Goal: Information Seeking & Learning: Learn about a topic

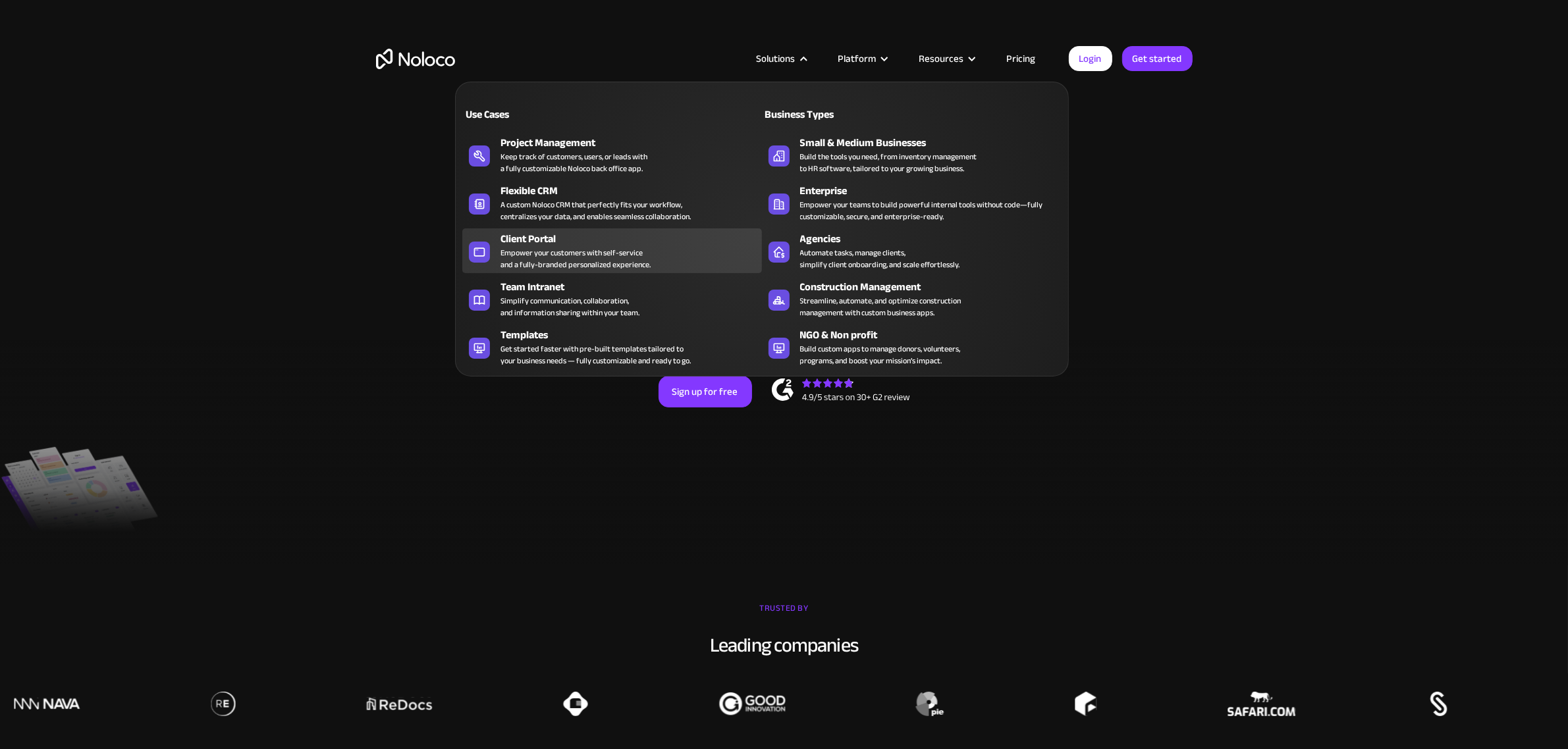
click at [642, 250] on div "Empower your customers with self-service and a fully-branded personalized exper…" at bounding box center [575, 259] width 150 height 24
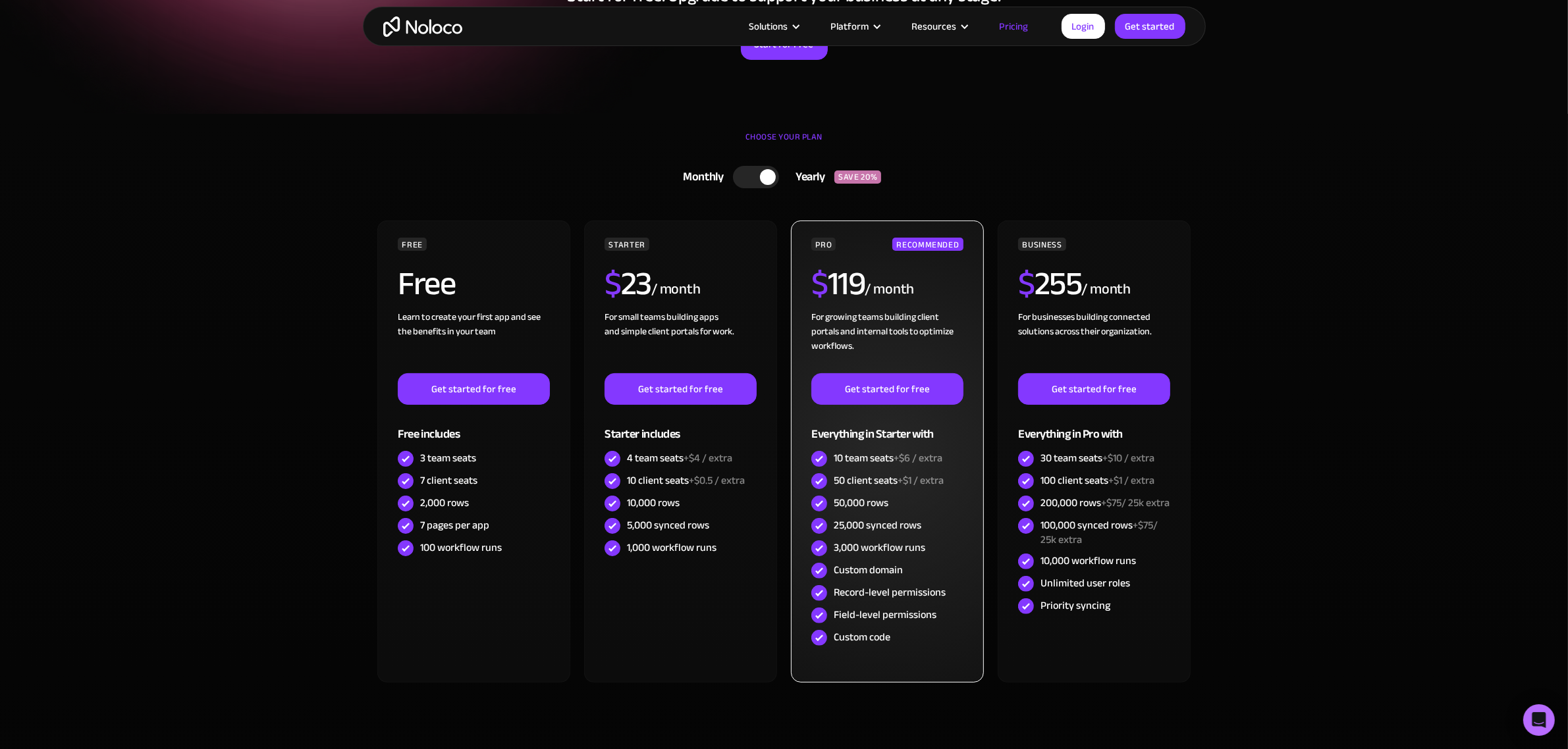
scroll to position [247, 0]
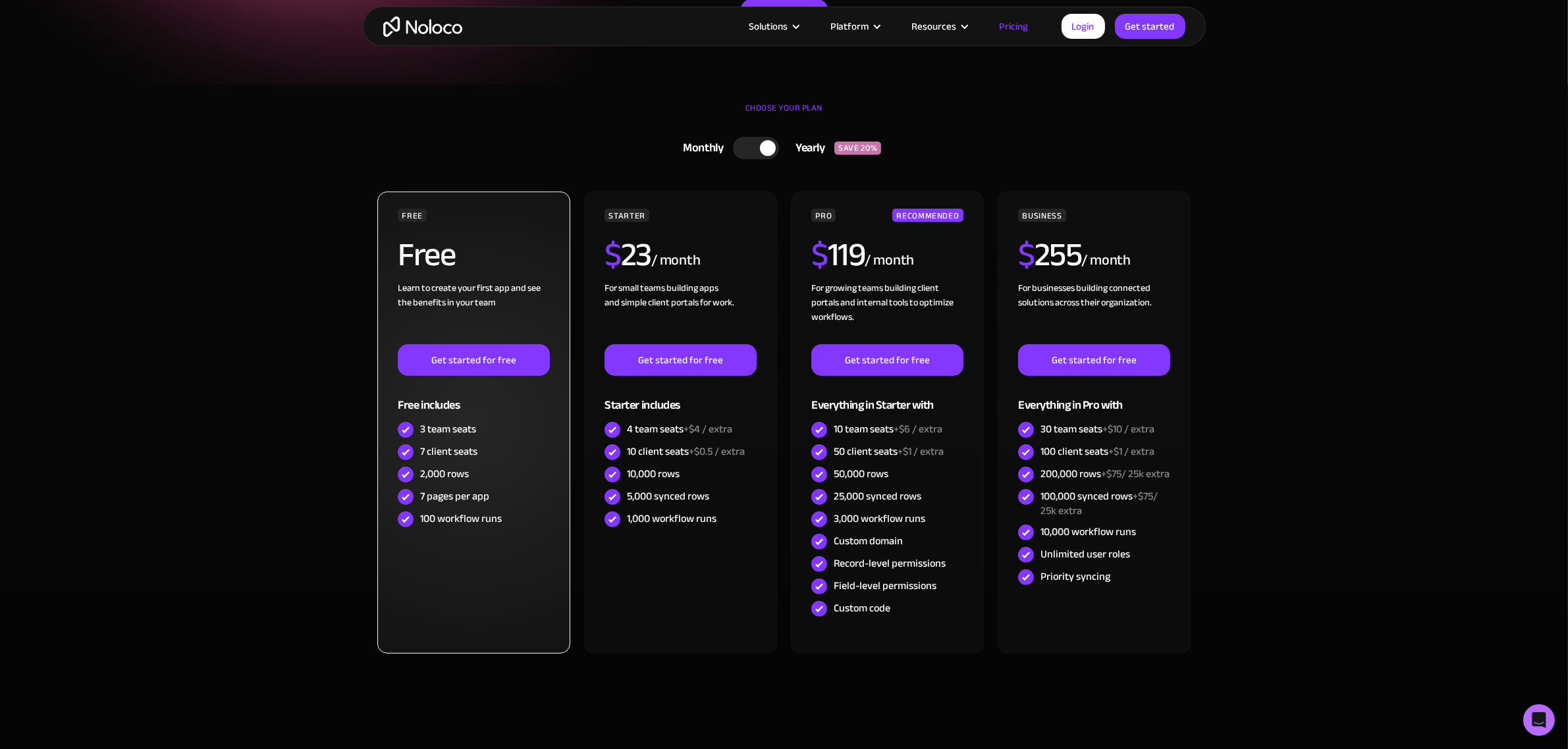
click at [455, 452] on div "7 client seats" at bounding box center [449, 451] width 57 height 15
click at [449, 480] on div "2,000 rows" at bounding box center [444, 474] width 49 height 15
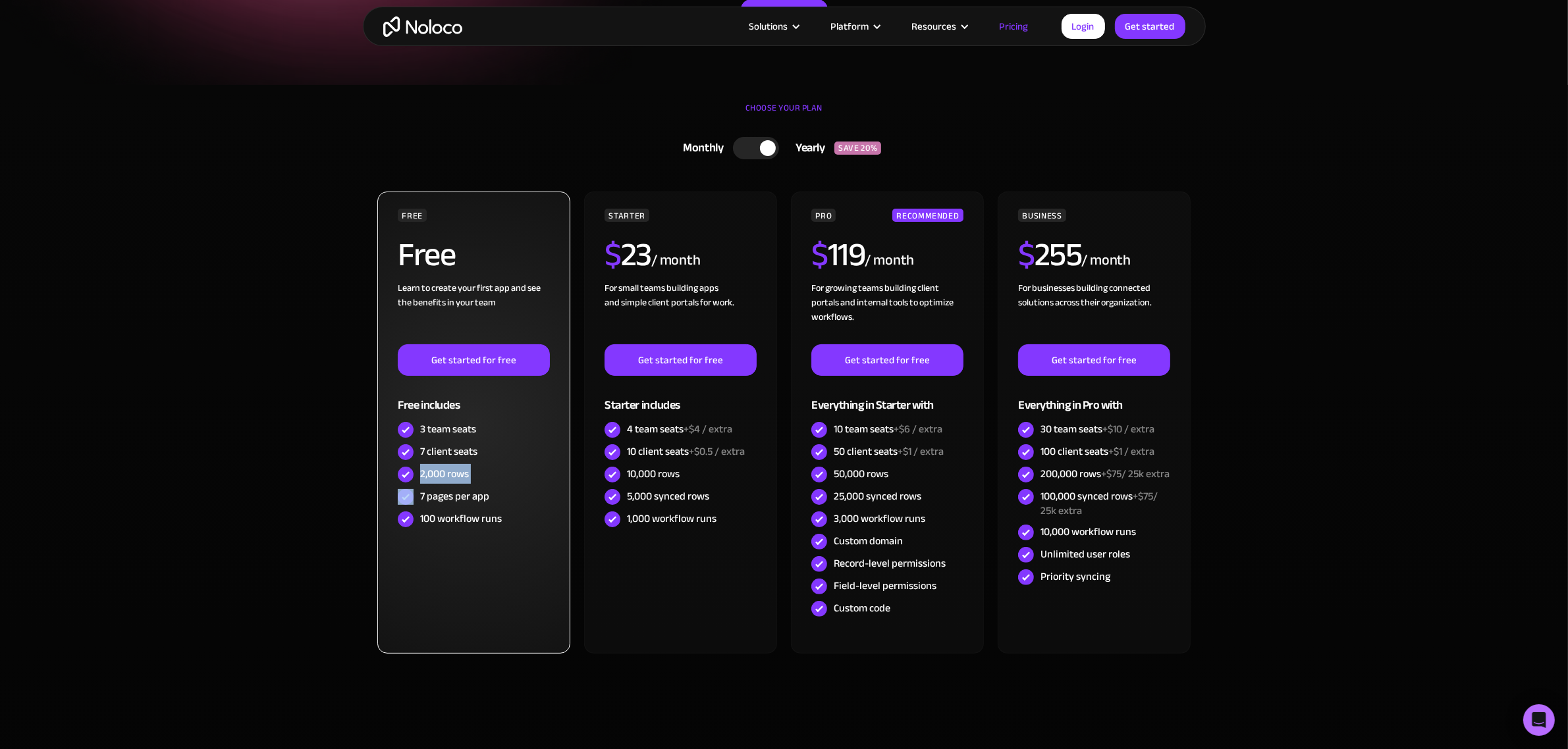
click at [449, 480] on div "2,000 rows" at bounding box center [444, 474] width 49 height 15
click at [451, 504] on div "7 pages per app" at bounding box center [455, 497] width 69 height 15
click at [466, 516] on div "100 workflow runs" at bounding box center [461, 518] width 82 height 15
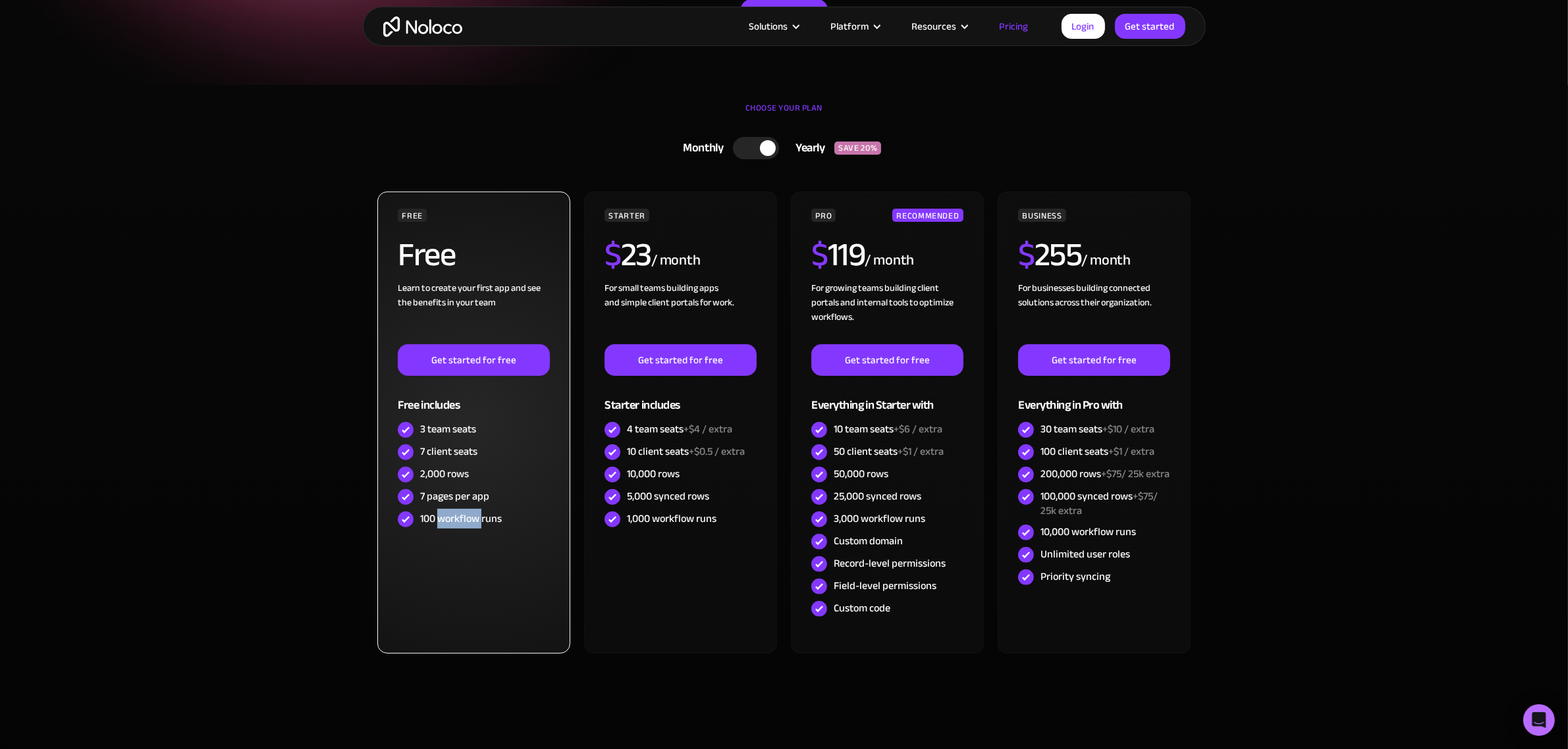
click at [466, 516] on div "100 workflow runs" at bounding box center [461, 518] width 82 height 15
click at [460, 504] on div "7 pages per app" at bounding box center [455, 497] width 69 height 15
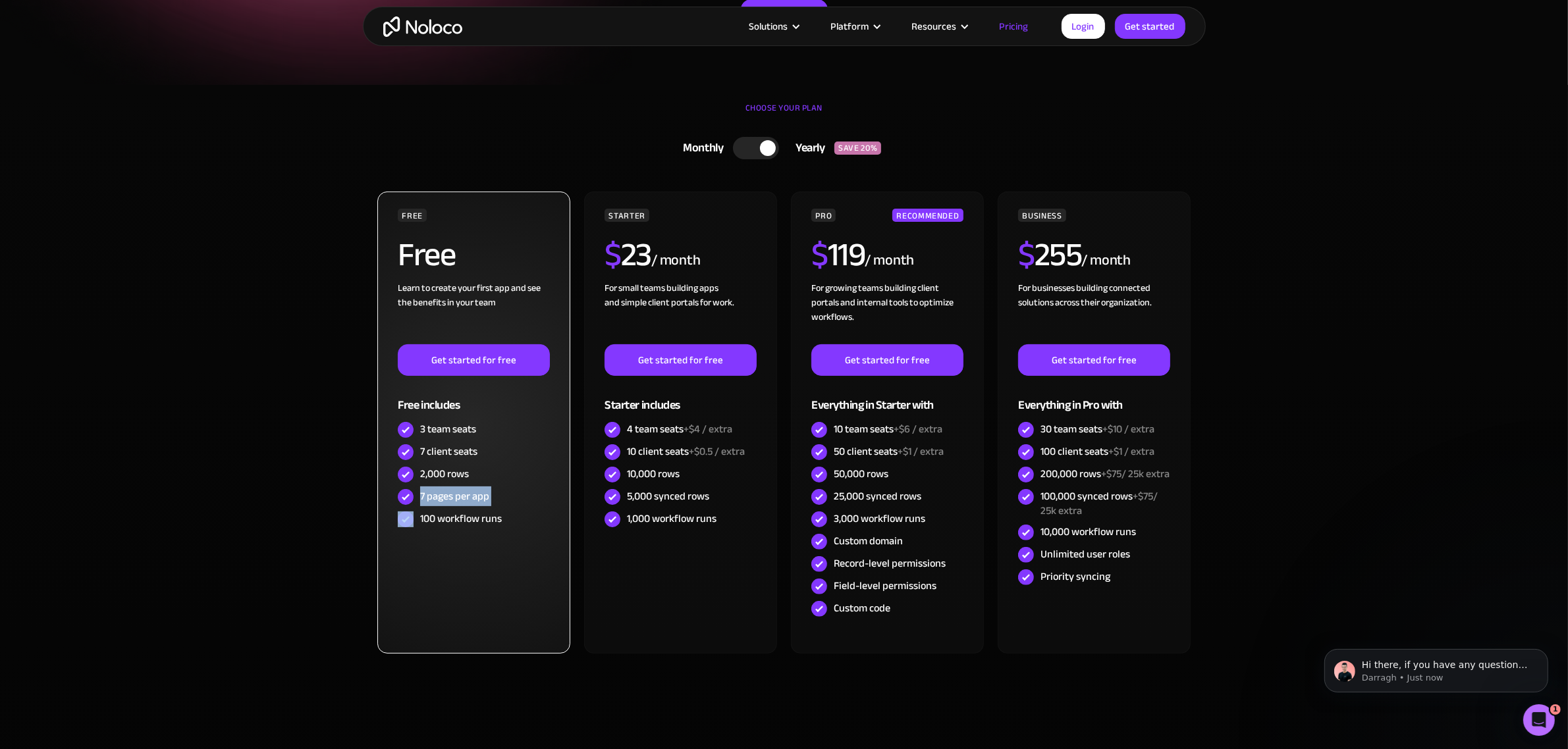
click at [460, 504] on div "7 pages per app" at bounding box center [455, 497] width 69 height 15
click at [464, 537] on div "FREE Free Learn to create your first app and see the benefits in your team ‍ Ge…" at bounding box center [473, 422] width 193 height 462
click at [453, 518] on div "100 workflow runs" at bounding box center [461, 518] width 82 height 15
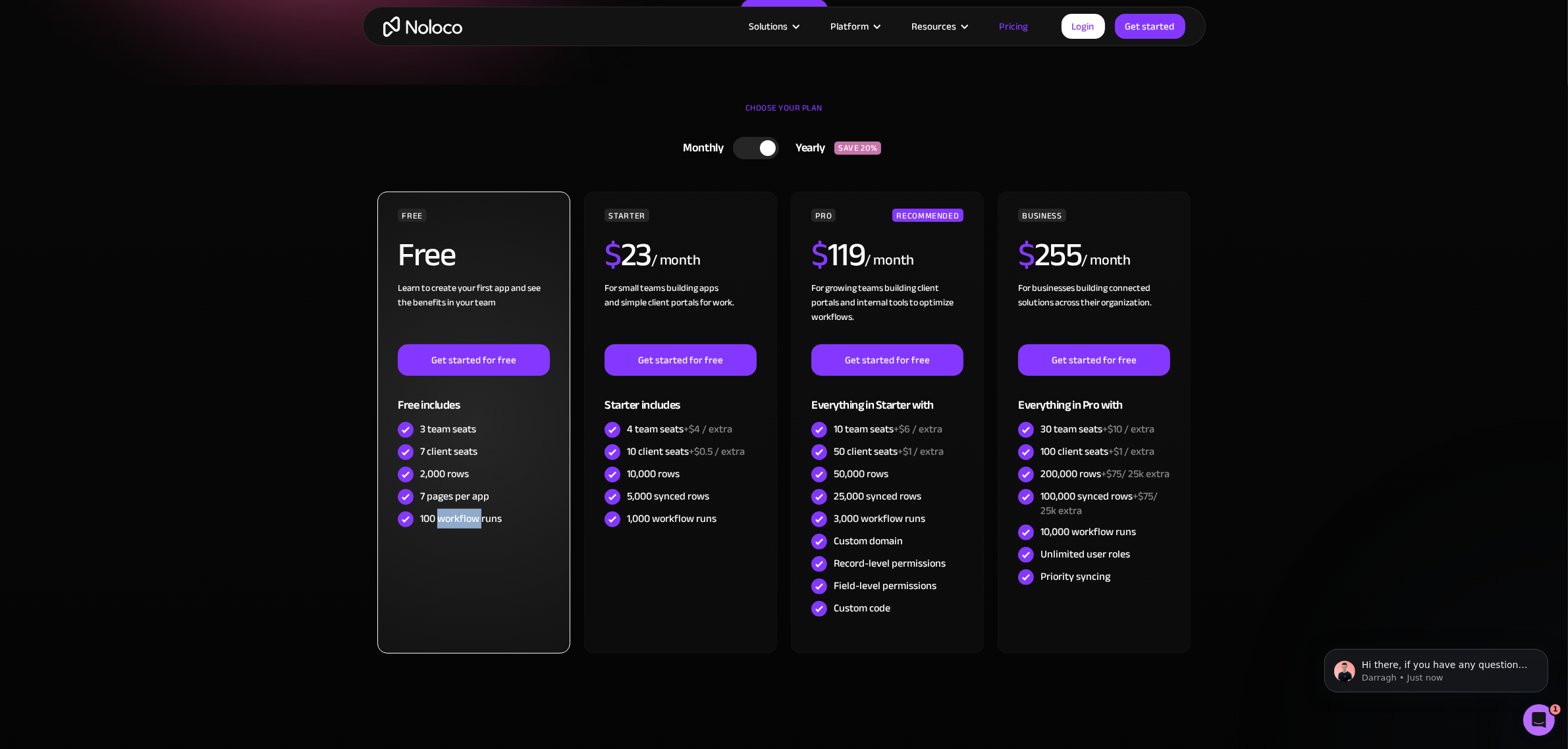
click at [453, 518] on div "100 workflow runs" at bounding box center [461, 518] width 82 height 15
click at [455, 531] on div "FREE Free Learn to create your first app and see the benefits in your team ‍ Ge…" at bounding box center [473, 422] width 193 height 462
click at [456, 511] on div "100 workflow runs" at bounding box center [461, 518] width 82 height 15
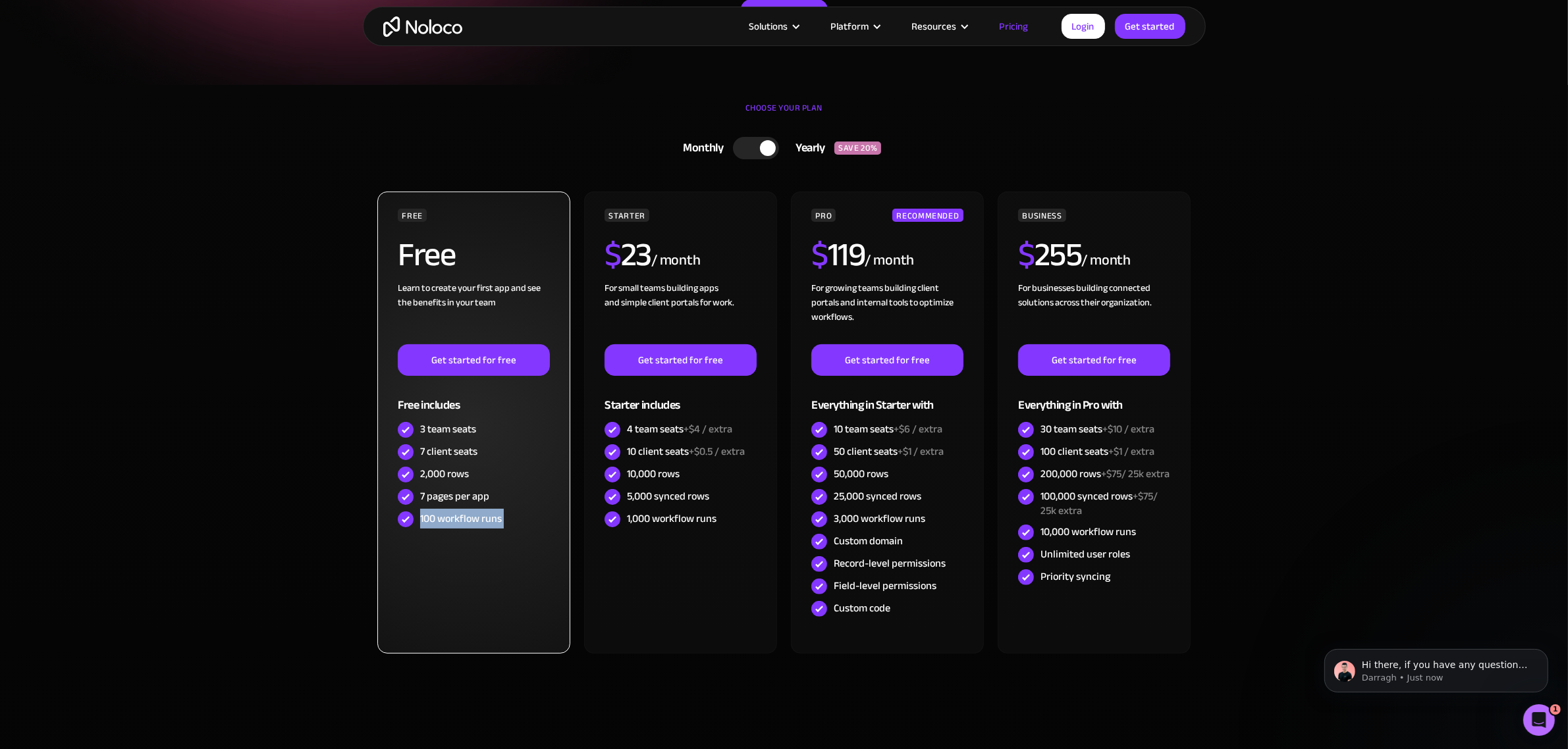
click at [456, 511] on div "100 workflow runs" at bounding box center [461, 518] width 82 height 15
click at [488, 522] on div "100 workflow runs" at bounding box center [461, 518] width 82 height 15
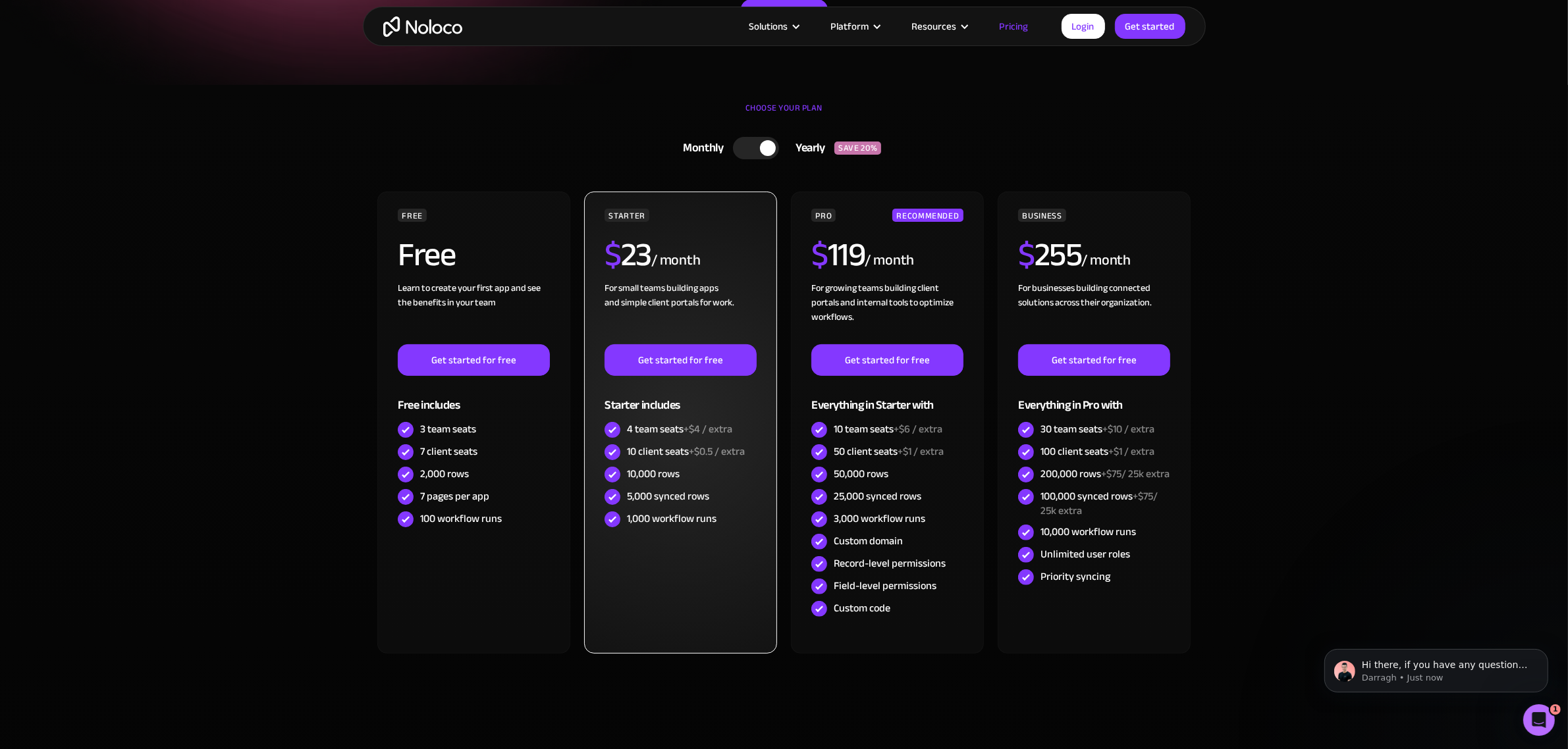
click at [657, 428] on div "4 team seats +$4 / extra" at bounding box center [679, 429] width 105 height 15
click at [667, 427] on div "4 team seats +$4 / extra" at bounding box center [679, 429] width 105 height 15
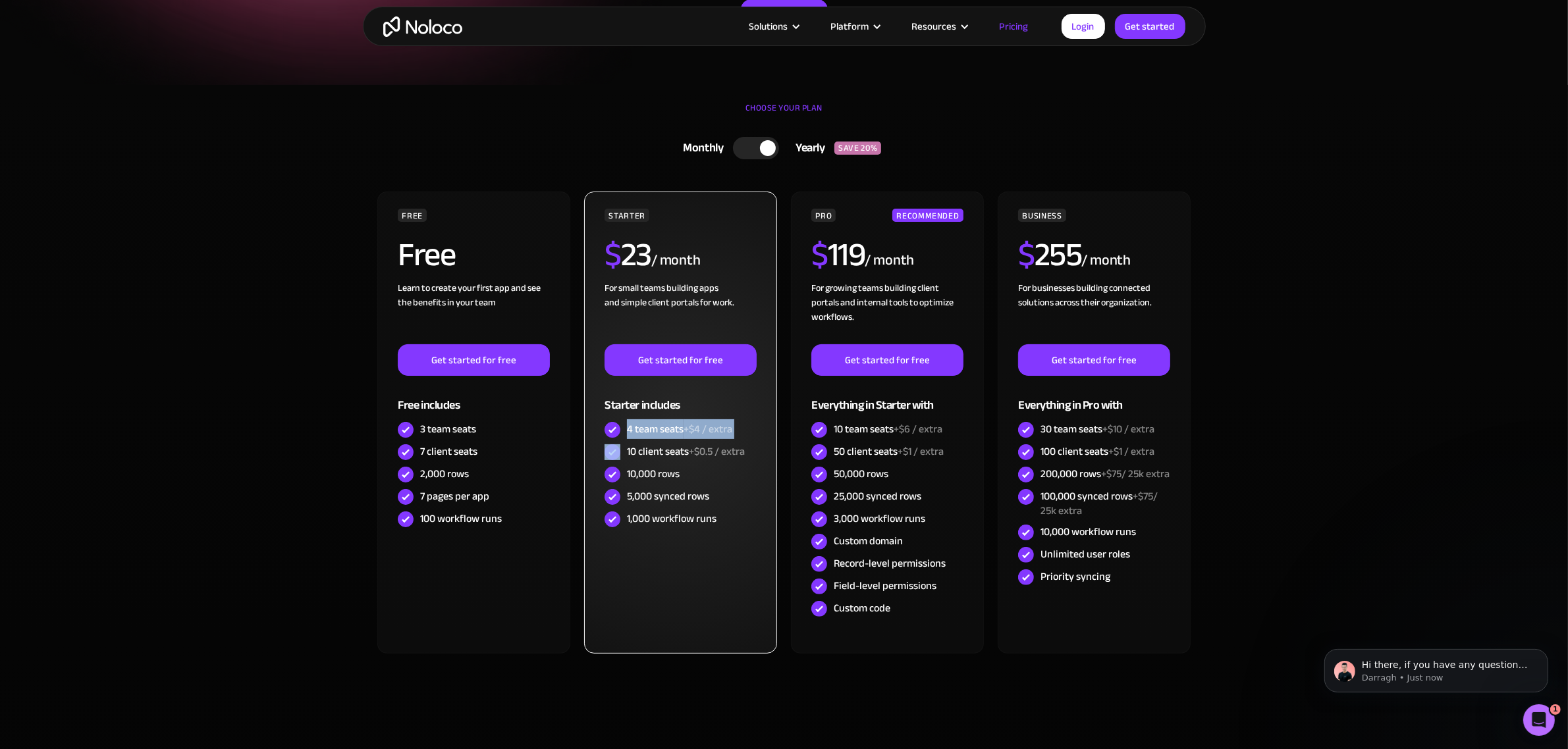
click at [667, 427] on div "4 team seats +$4 / extra" at bounding box center [679, 429] width 105 height 15
click at [667, 444] on div "10 client seats +$0.5 / extra" at bounding box center [686, 451] width 118 height 15
click at [667, 422] on div "4 team seats +$4 / extra" at bounding box center [679, 429] width 105 height 15
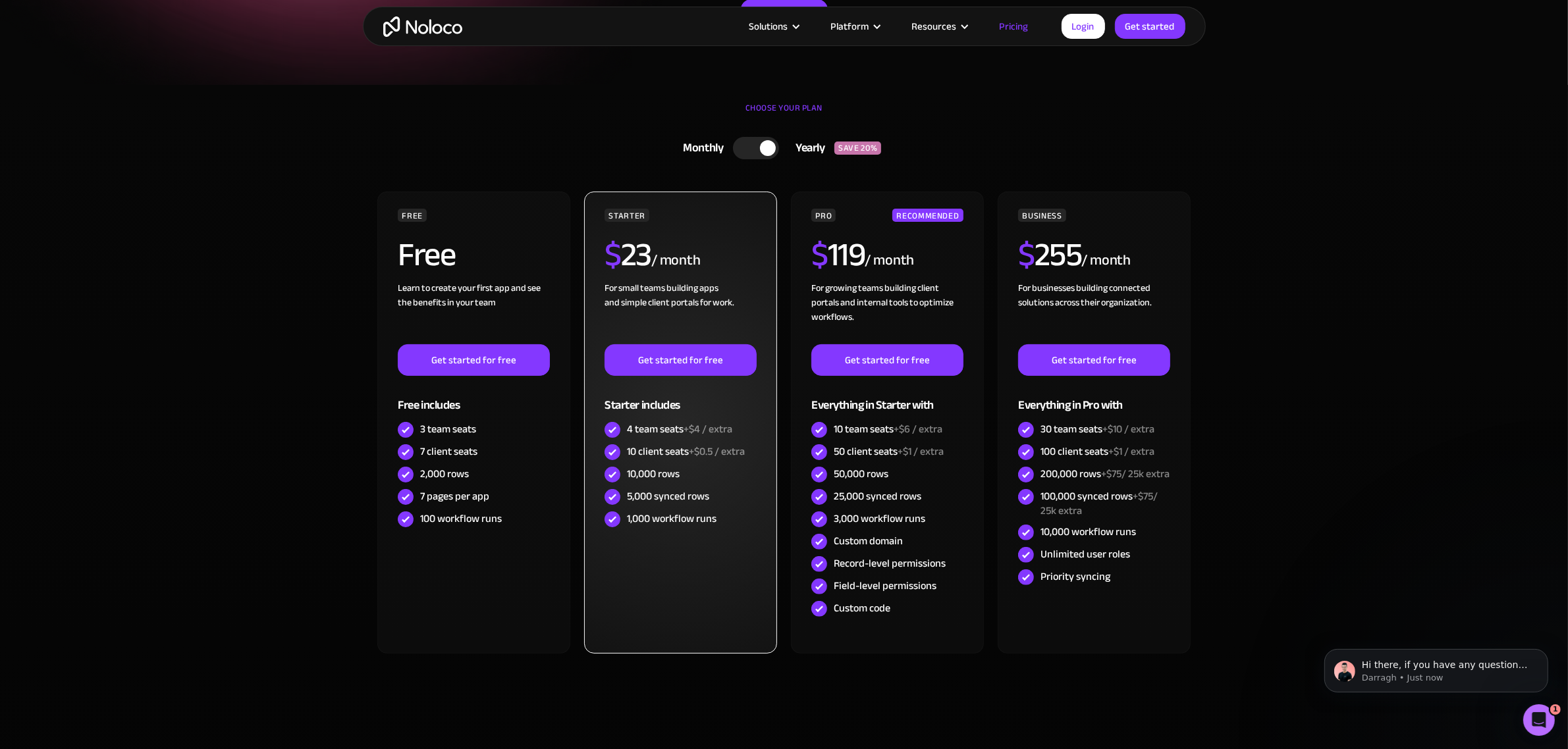
click at [667, 422] on div "4 team seats +$4 / extra" at bounding box center [679, 429] width 105 height 15
click at [669, 440] on div "4 team seats +$4 / extra" at bounding box center [680, 430] width 152 height 23
click at [667, 428] on div "4 team seats +$4 / extra" at bounding box center [679, 429] width 105 height 15
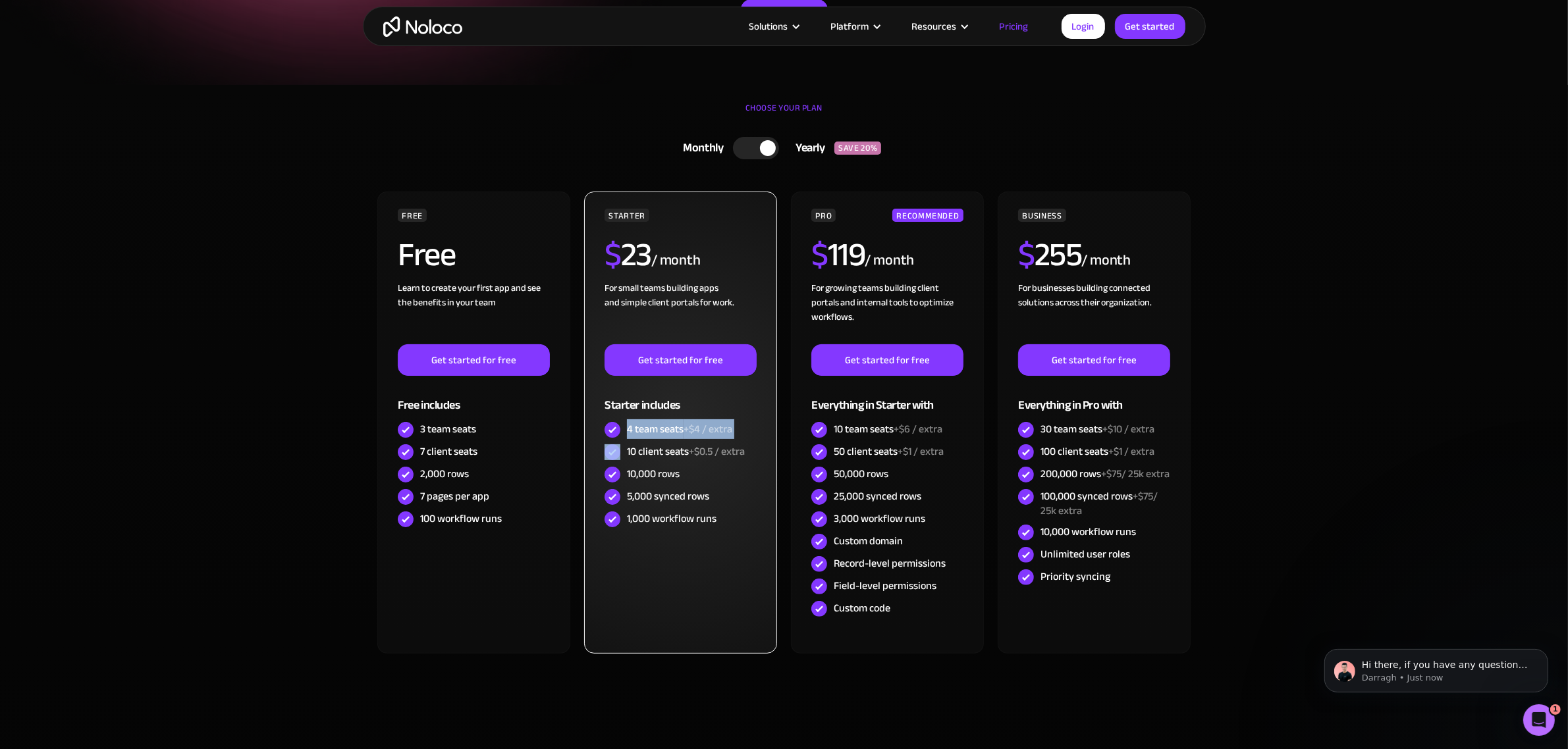
click at [667, 428] on div "4 team seats +$4 / extra" at bounding box center [679, 429] width 105 height 15
click at [662, 451] on div "10 client seats +$0.5 / extra" at bounding box center [686, 451] width 118 height 15
click at [664, 458] on div "10 client seats +$0.5 / extra" at bounding box center [686, 451] width 118 height 15
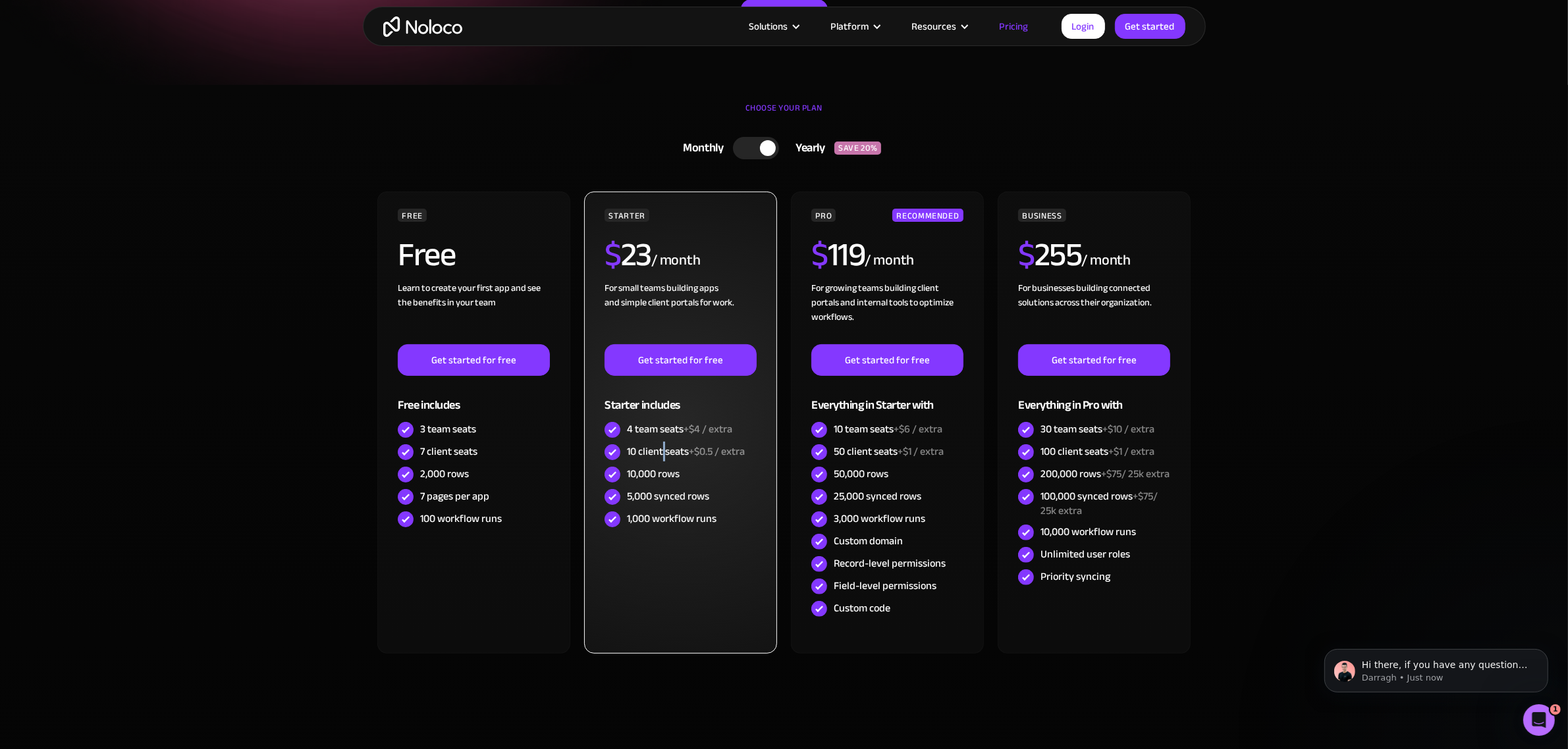
click at [664, 458] on div "10 client seats +$0.5 / extra" at bounding box center [686, 451] width 118 height 15
click at [649, 476] on div "10,000 rows" at bounding box center [653, 474] width 53 height 15
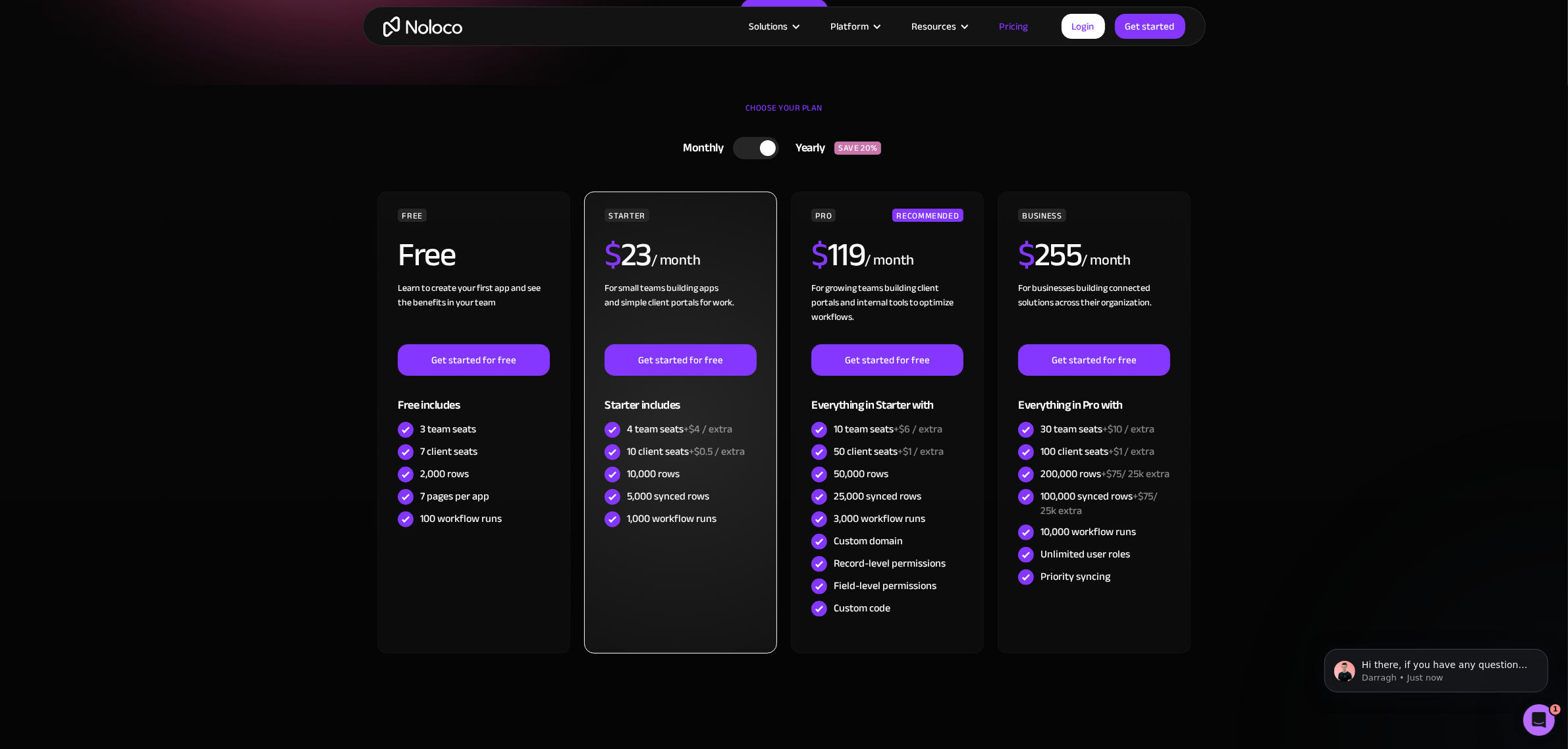
click at [652, 494] on div "5,000 synced rows" at bounding box center [668, 497] width 83 height 15
click at [653, 494] on div "5,000 synced rows" at bounding box center [668, 497] width 83 height 15
click at [657, 481] on div "10,000 rows" at bounding box center [653, 474] width 53 height 15
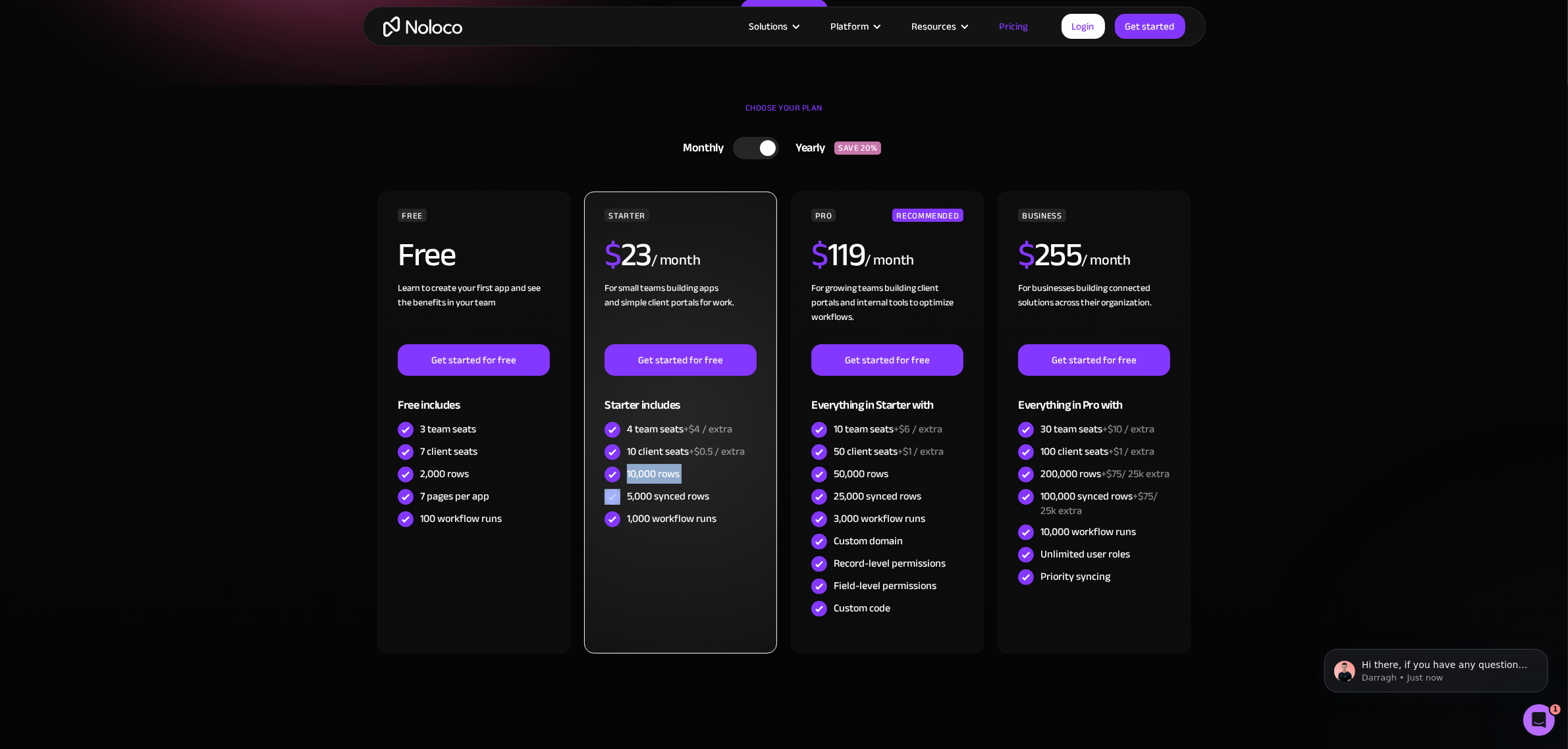
click at [657, 481] on div "10,000 rows" at bounding box center [653, 474] width 53 height 15
click at [656, 496] on div "5,000 synced rows" at bounding box center [668, 497] width 83 height 15
click at [652, 475] on div "10,000 rows" at bounding box center [653, 474] width 53 height 15
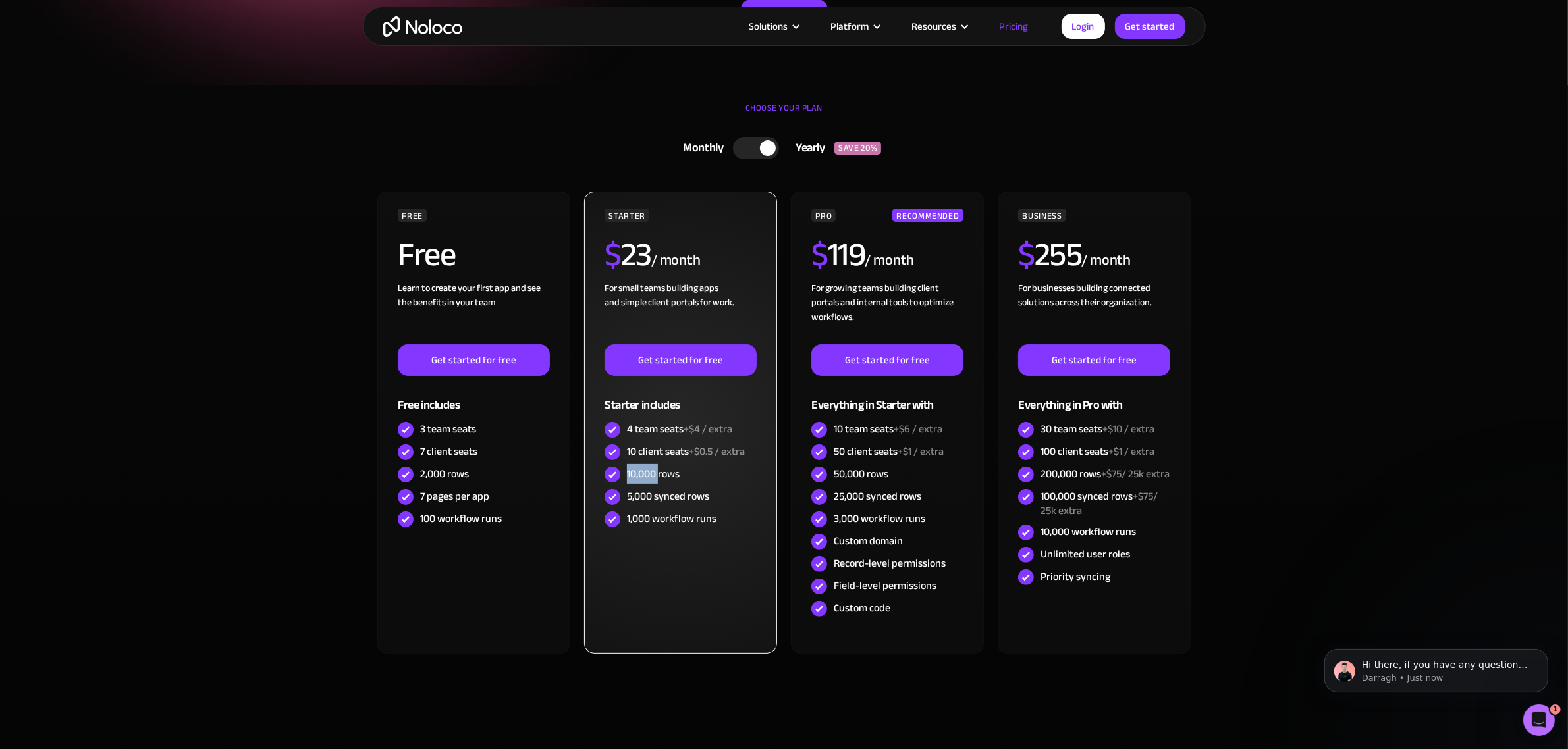
click at [652, 475] on div "10,000 rows" at bounding box center [653, 474] width 53 height 15
click at [650, 492] on div "5,000 synced rows" at bounding box center [668, 497] width 83 height 15
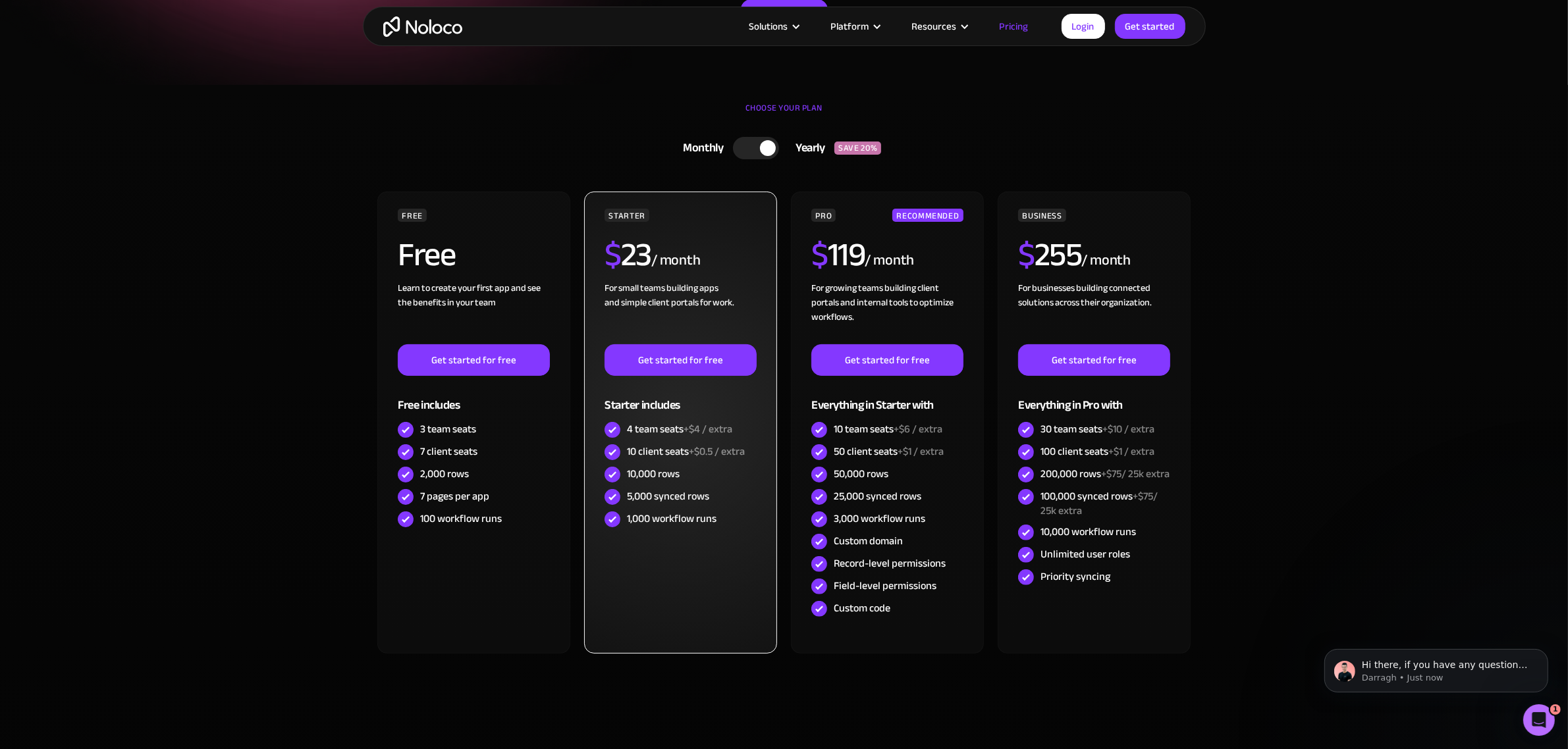
click at [653, 518] on div "1,000 workflow runs" at bounding box center [671, 518] width 90 height 15
click at [673, 523] on div "1,000 workflow runs" at bounding box center [671, 518] width 90 height 15
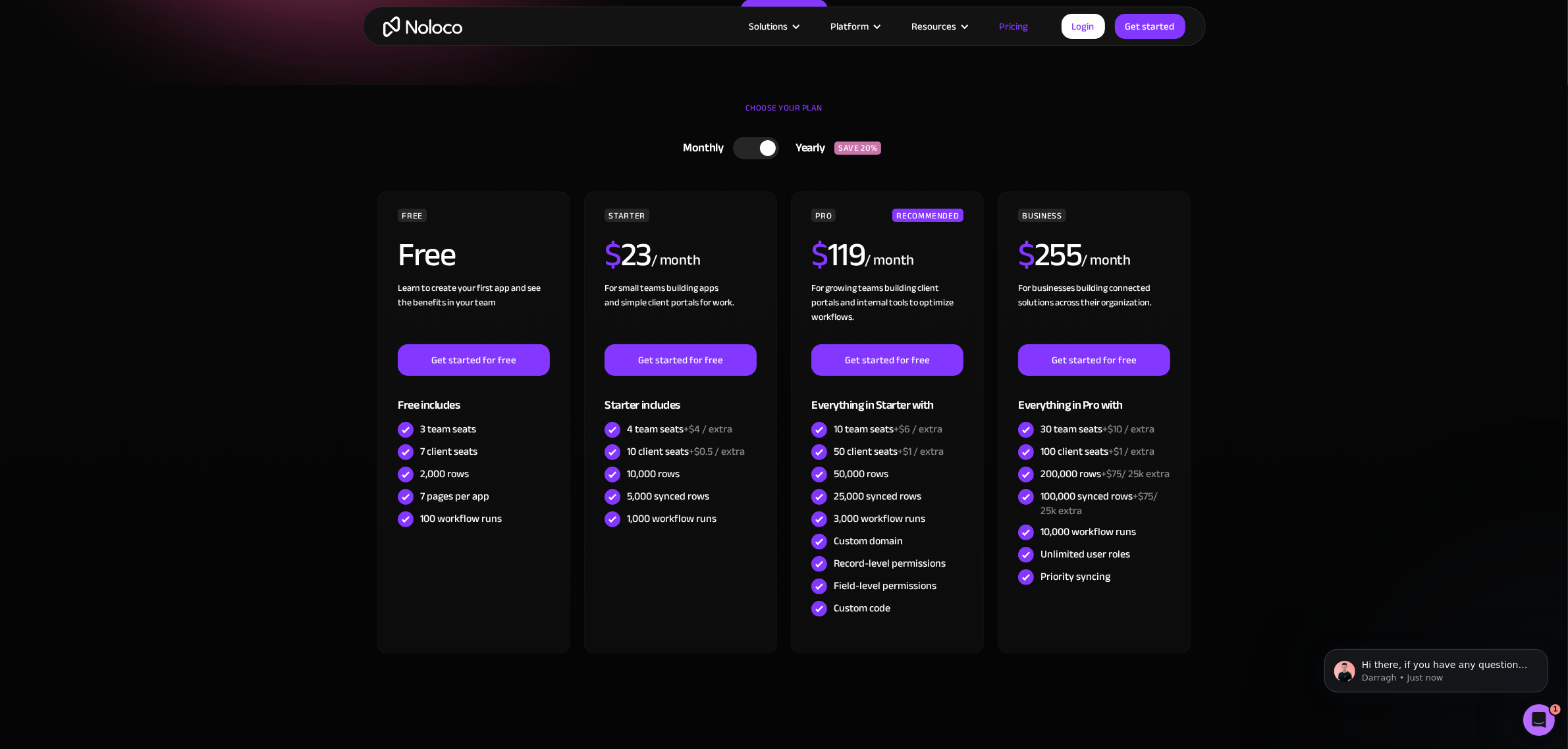
click at [760, 147] on div at bounding box center [767, 148] width 16 height 16
click at [759, 147] on div at bounding box center [760, 148] width 46 height 23
click at [760, 147] on div at bounding box center [767, 148] width 16 height 16
click at [759, 147] on div at bounding box center [760, 148] width 46 height 23
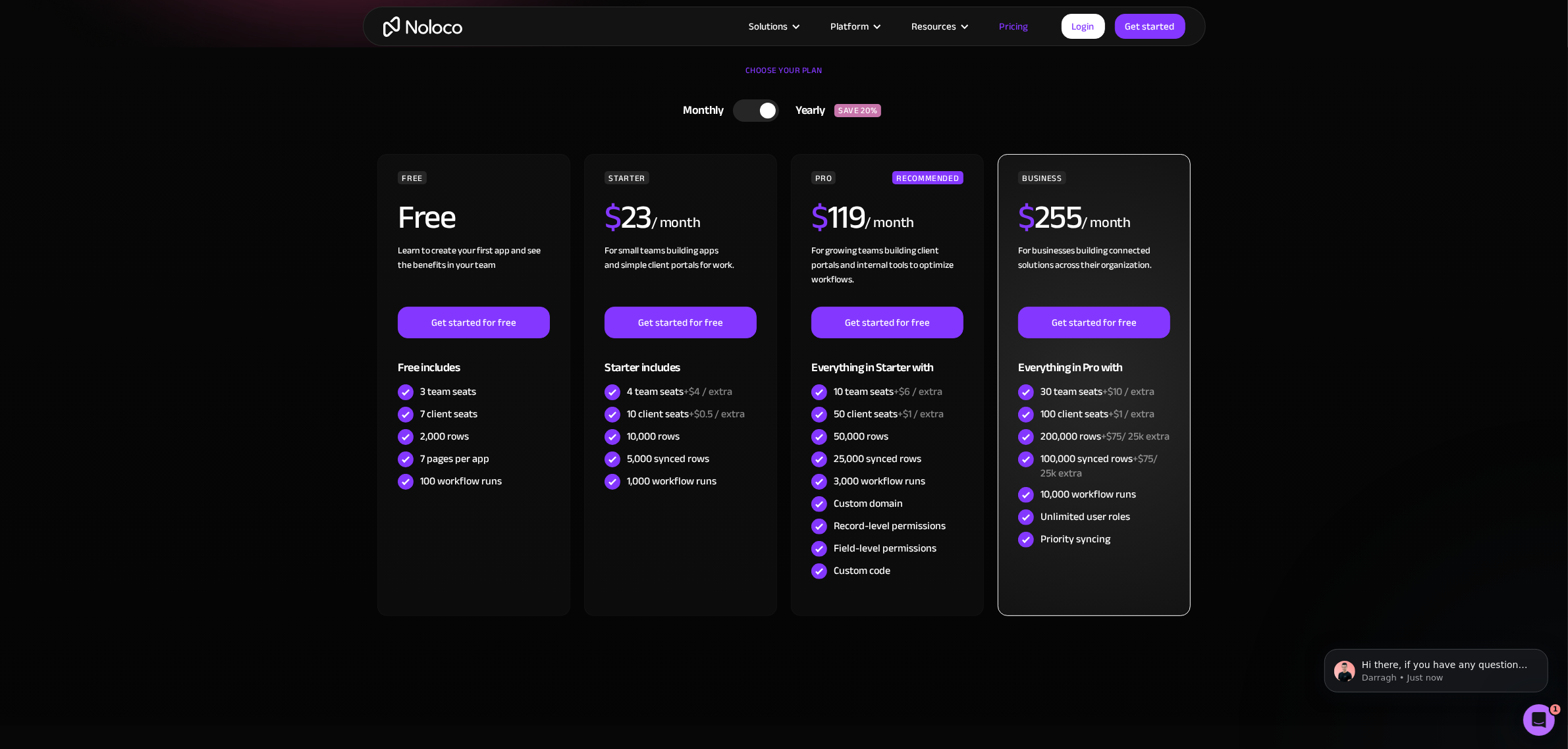
scroll to position [247, 0]
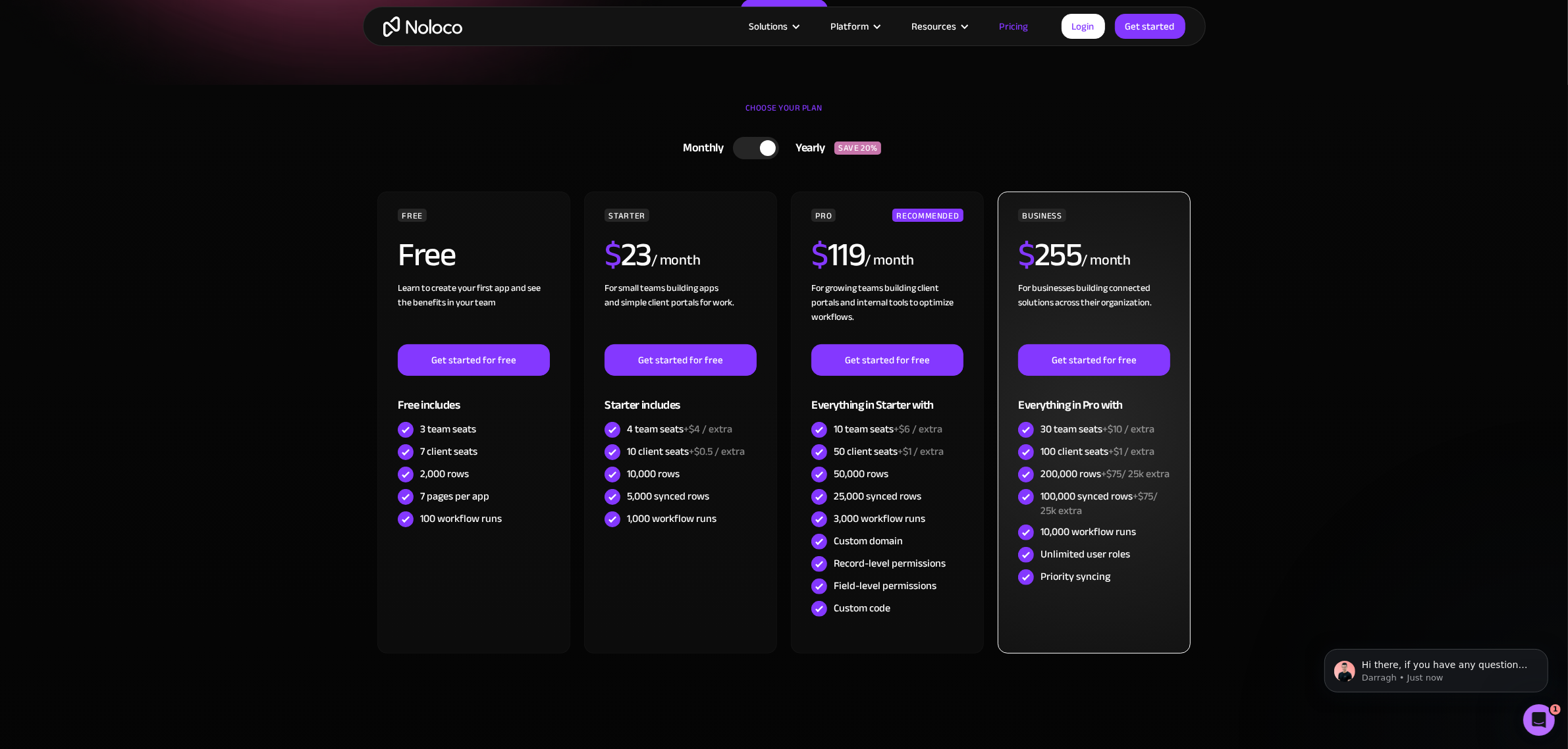
click at [1085, 434] on div "30 team seats +$10 / extra" at bounding box center [1097, 429] width 114 height 15
click at [1074, 467] on div "200,000 rows +$75/ 25k extra" at bounding box center [1105, 474] width 129 height 15
click at [1074, 467] on div "200,000 rows +$75/ 25k extra" at bounding box center [1105, 474] width 129 height 15
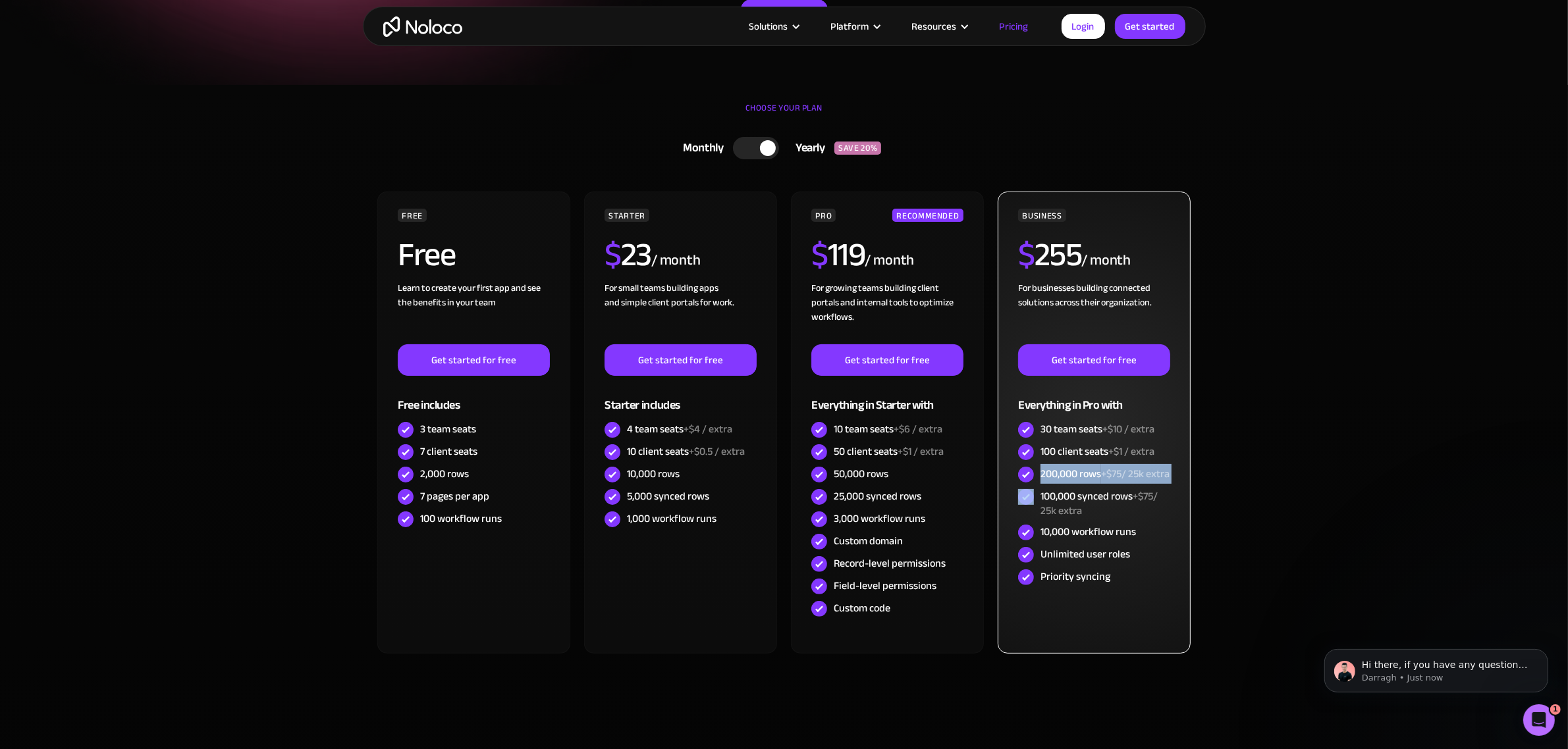
click at [1074, 467] on div "200,000 rows +$75/ 25k extra" at bounding box center [1105, 474] width 129 height 15
click at [1067, 481] on div "200,000 rows +$75/ 25k extra" at bounding box center [1105, 474] width 129 height 15
click at [1070, 535] on div "10,000 workflow runs" at bounding box center [1088, 532] width 95 height 15
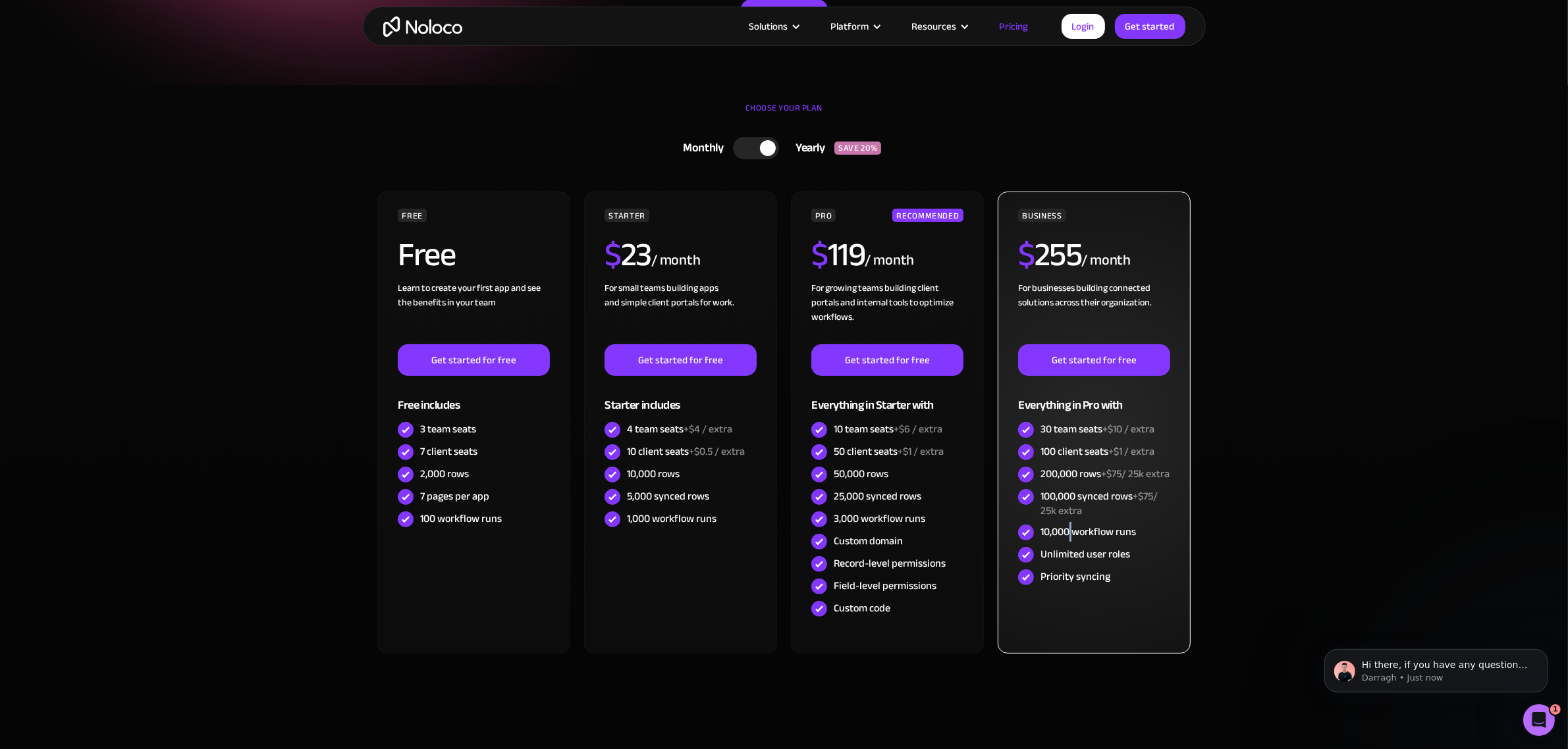
click at [1070, 535] on div "10,000 workflow runs" at bounding box center [1088, 532] width 95 height 15
click at [1095, 540] on div "10,000 workflow runs" at bounding box center [1088, 532] width 95 height 15
click at [1081, 561] on div "Unlimited user roles" at bounding box center [1085, 554] width 90 height 15
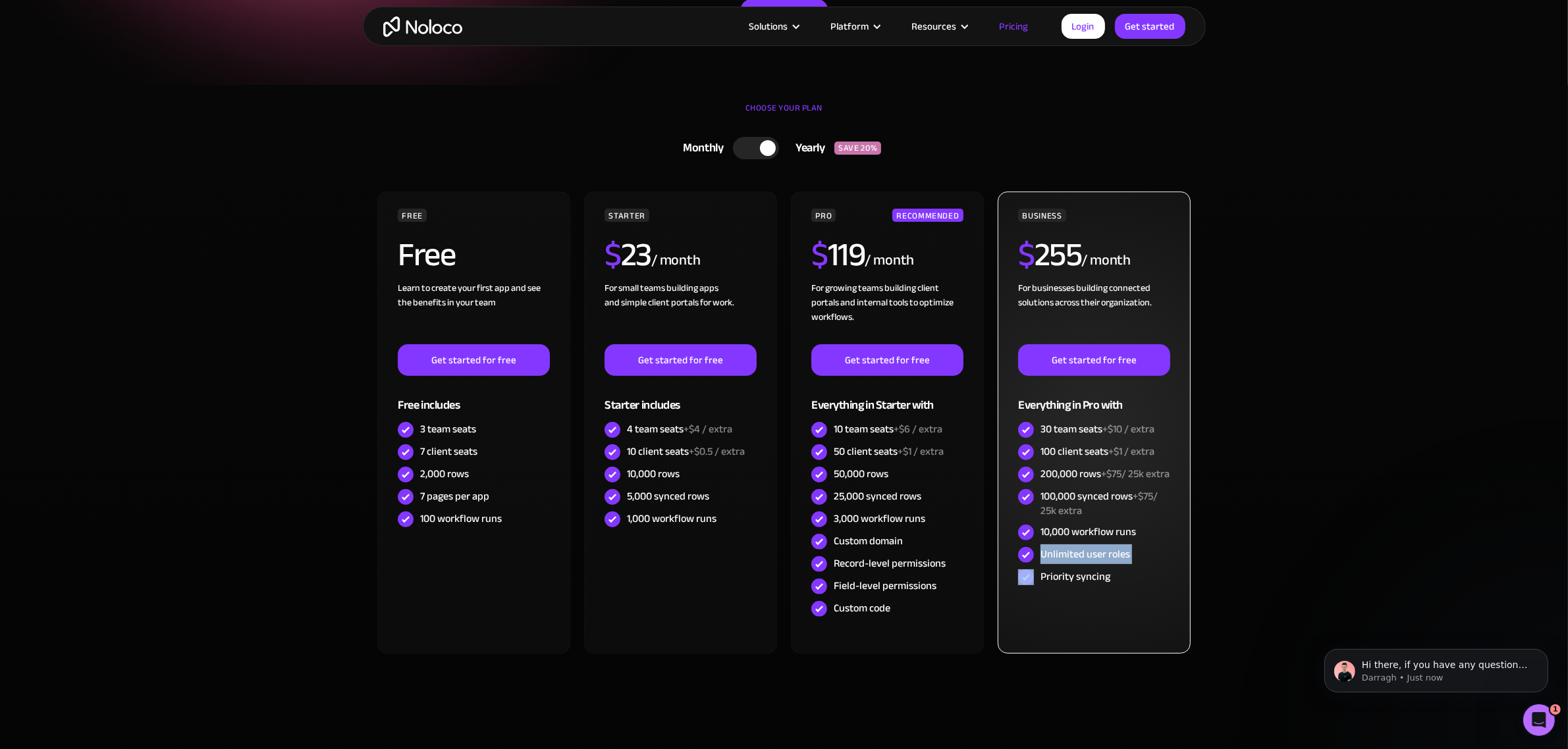
click at [1081, 561] on div "Unlimited user roles" at bounding box center [1085, 554] width 90 height 15
click at [1081, 584] on div "Priority syncing" at bounding box center [1075, 576] width 70 height 15
click at [1093, 561] on div "Unlimited user roles" at bounding box center [1085, 554] width 90 height 15
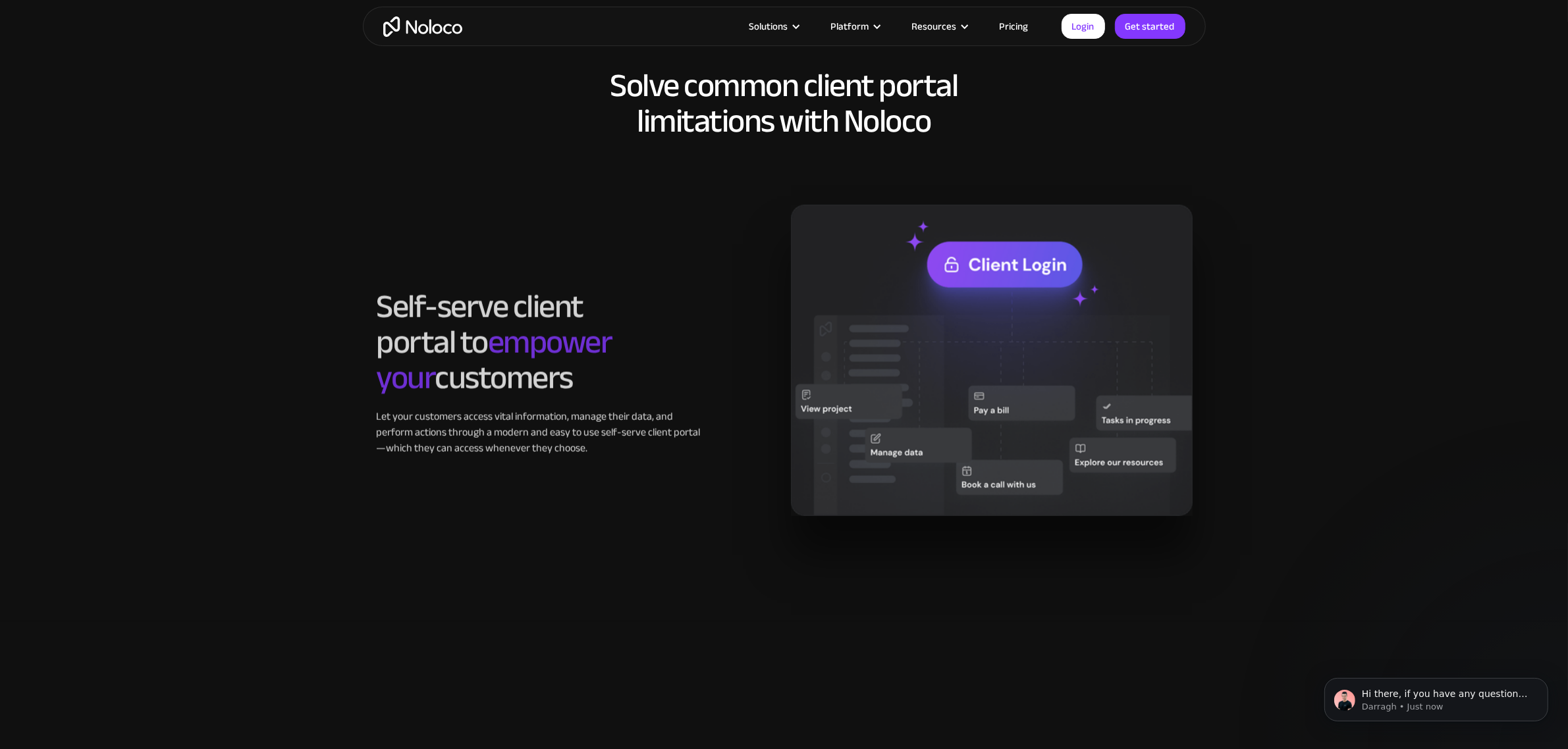
scroll to position [987, 0]
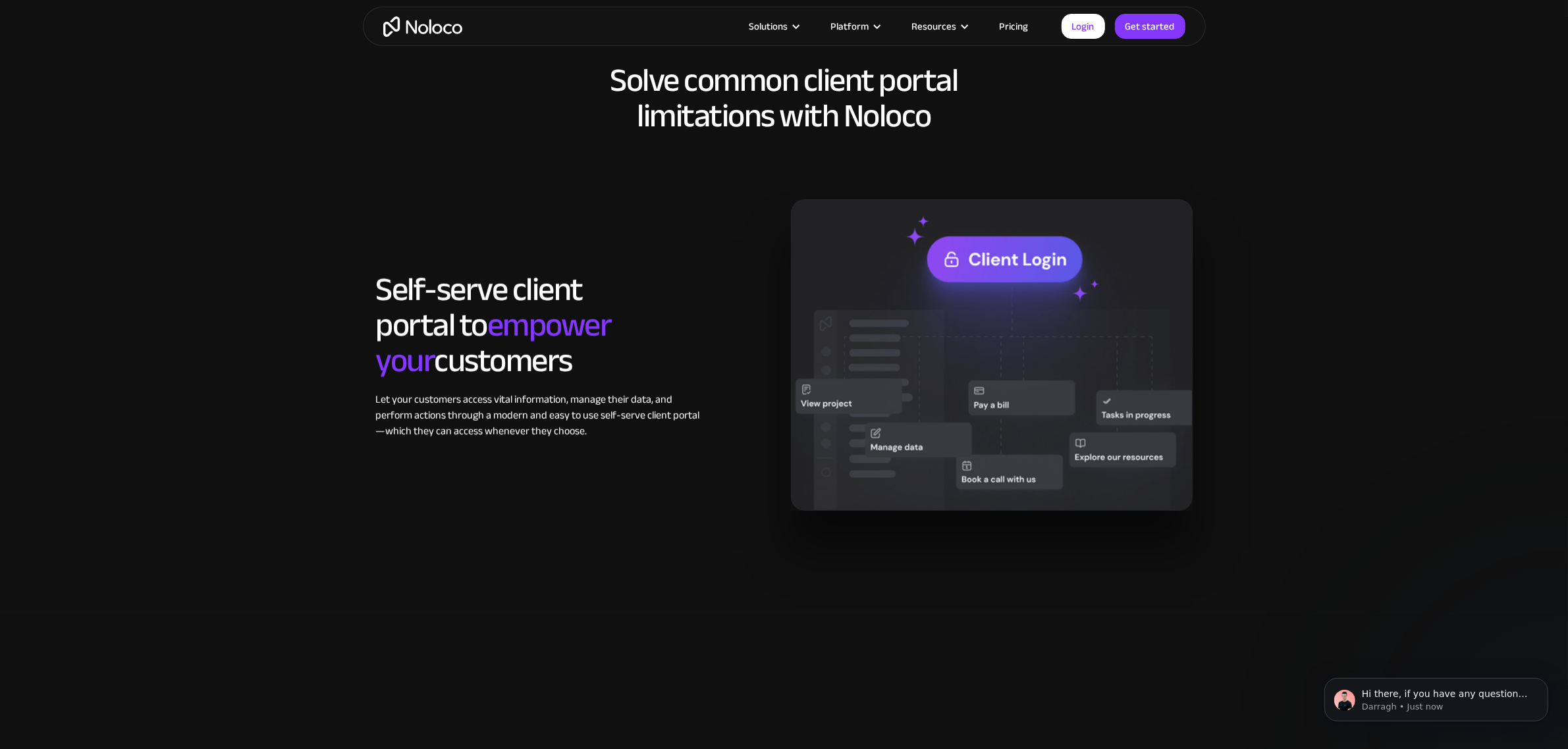
click at [499, 297] on span "empower your" at bounding box center [494, 343] width 236 height 97
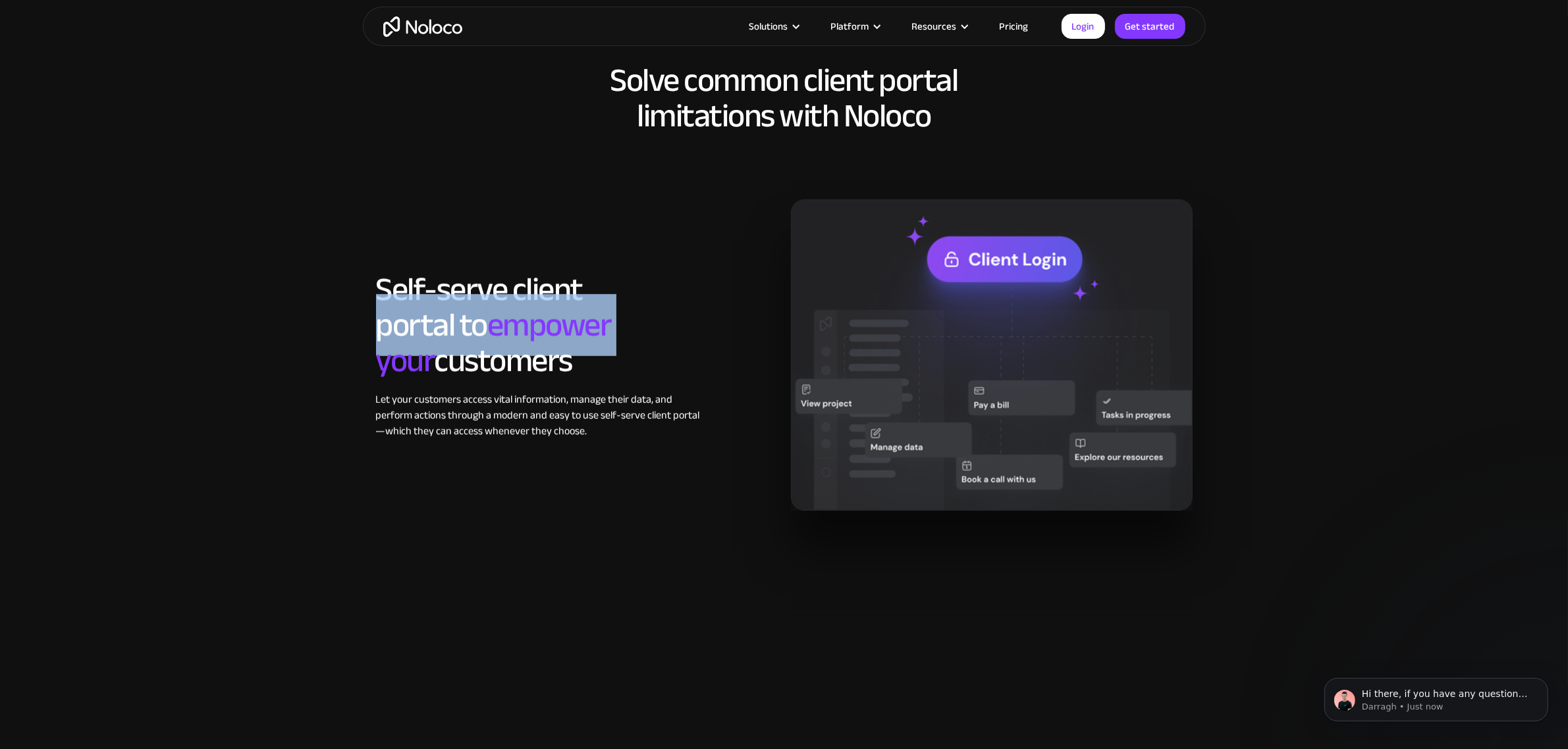
click at [499, 297] on span "empower your" at bounding box center [494, 343] width 236 height 97
click at [499, 314] on span "empower your" at bounding box center [494, 343] width 236 height 97
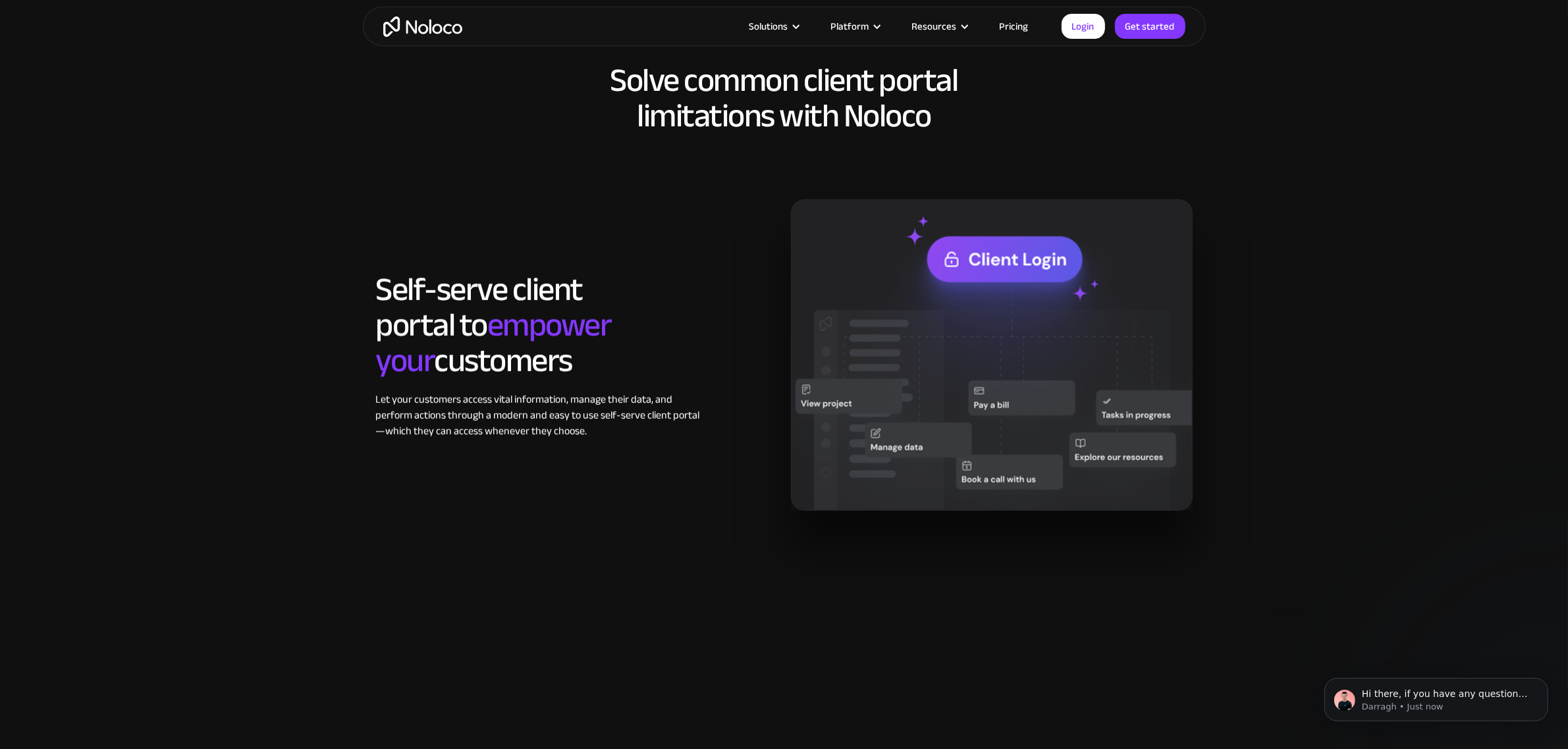
click at [494, 357] on h2 "Self-serve client portal to empower your customers" at bounding box center [542, 325] width 332 height 106
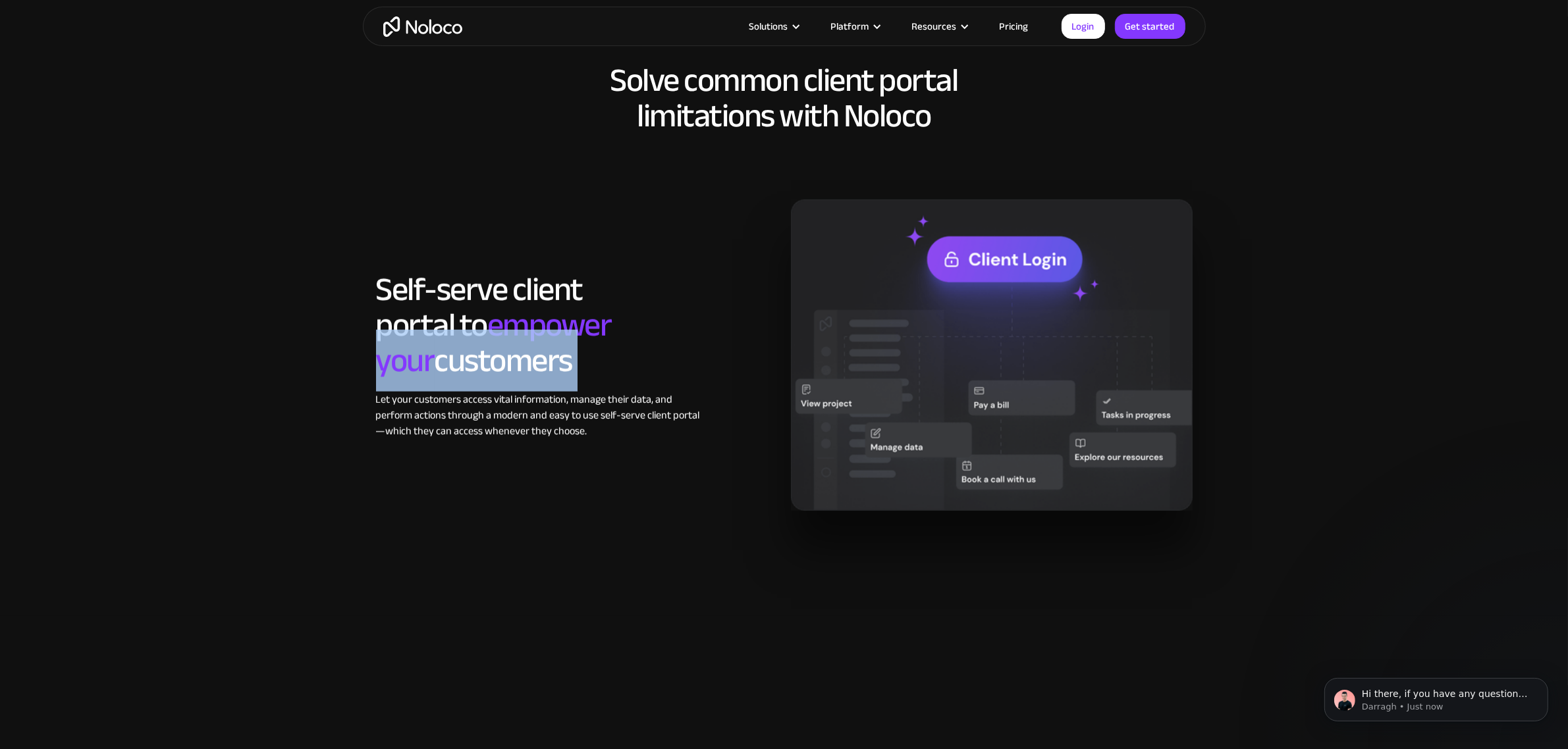
click at [494, 357] on h2 "Self-serve client portal to empower your customers" at bounding box center [542, 325] width 332 height 106
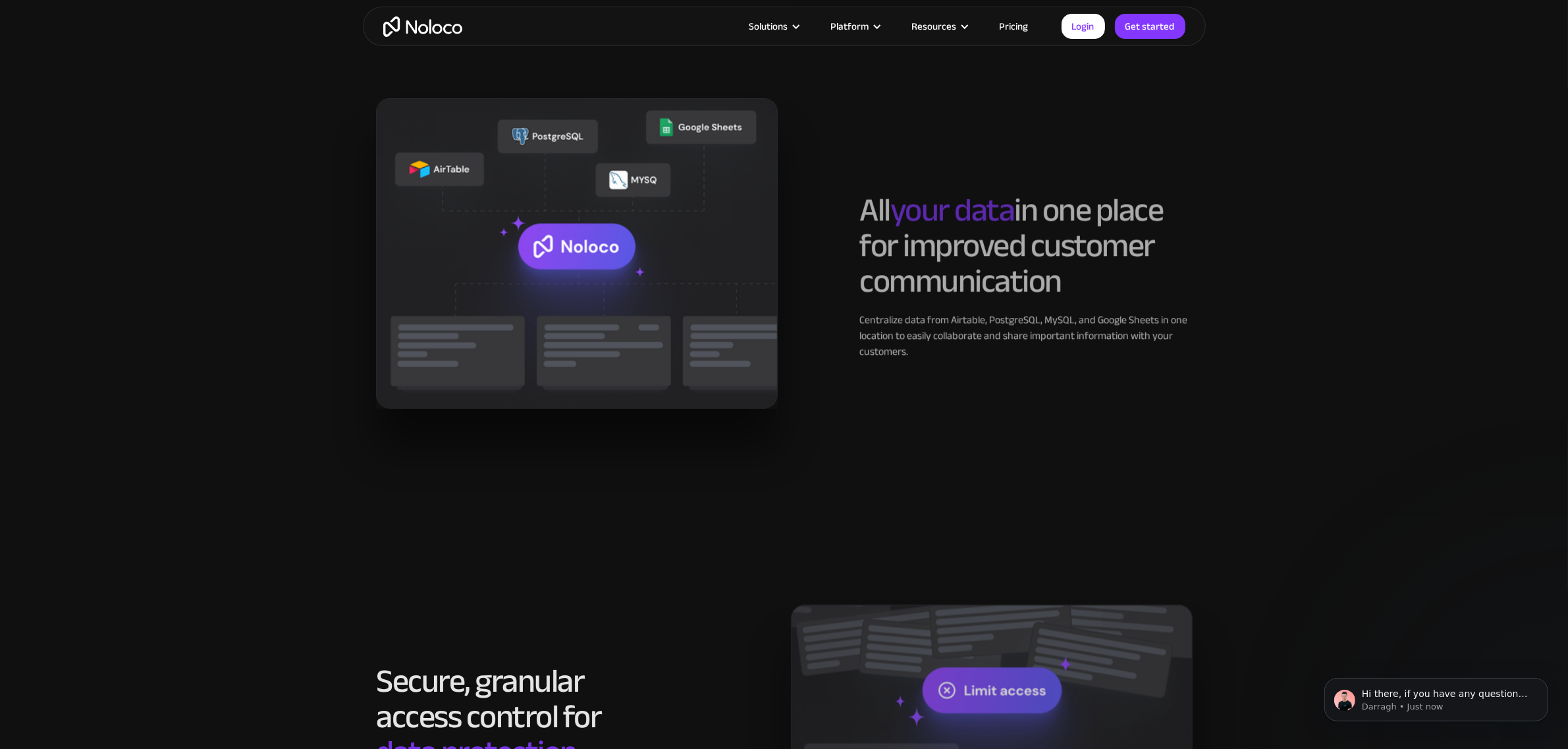
scroll to position [1564, 0]
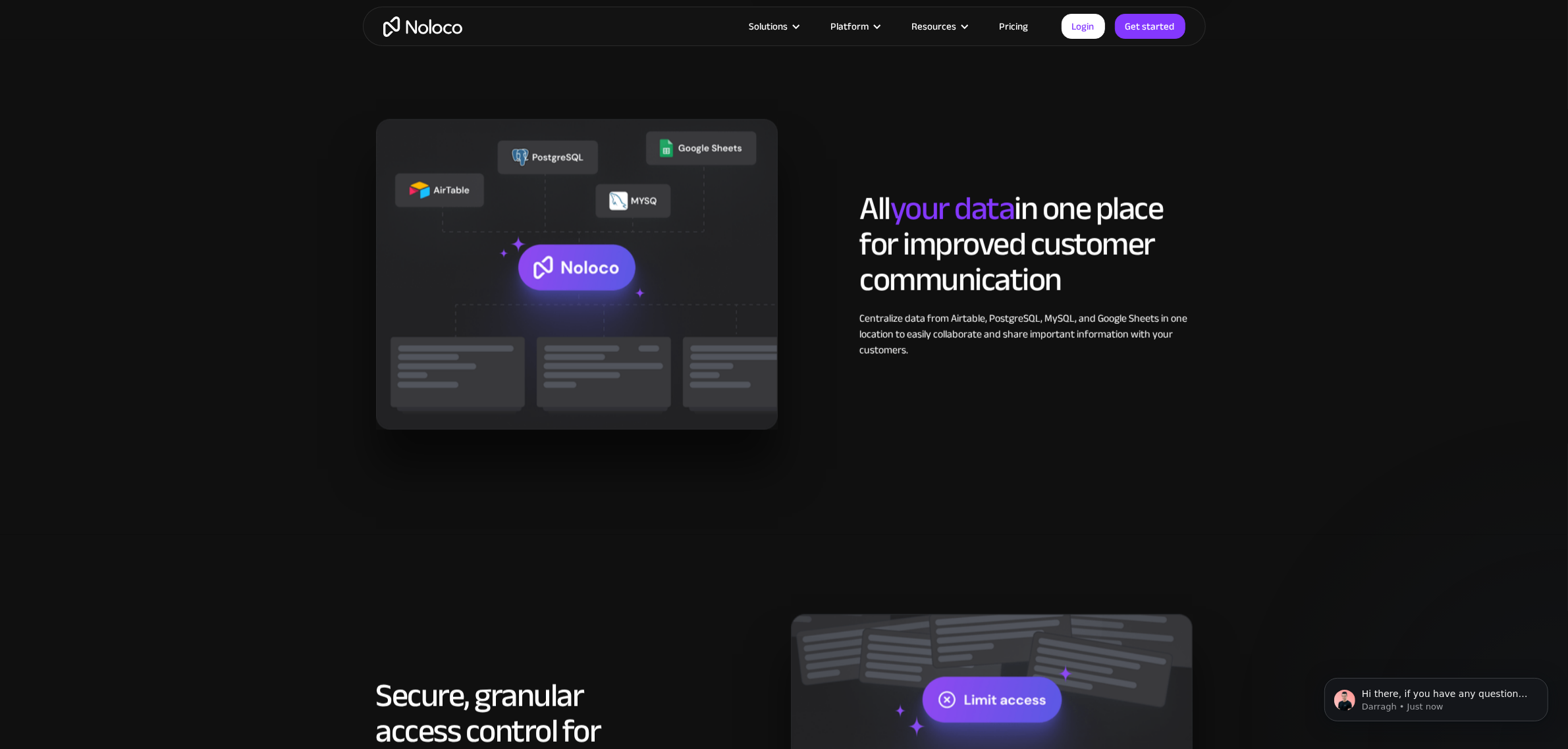
click at [990, 219] on h2 "All your data in one place for improved customer communication" at bounding box center [1025, 244] width 332 height 106
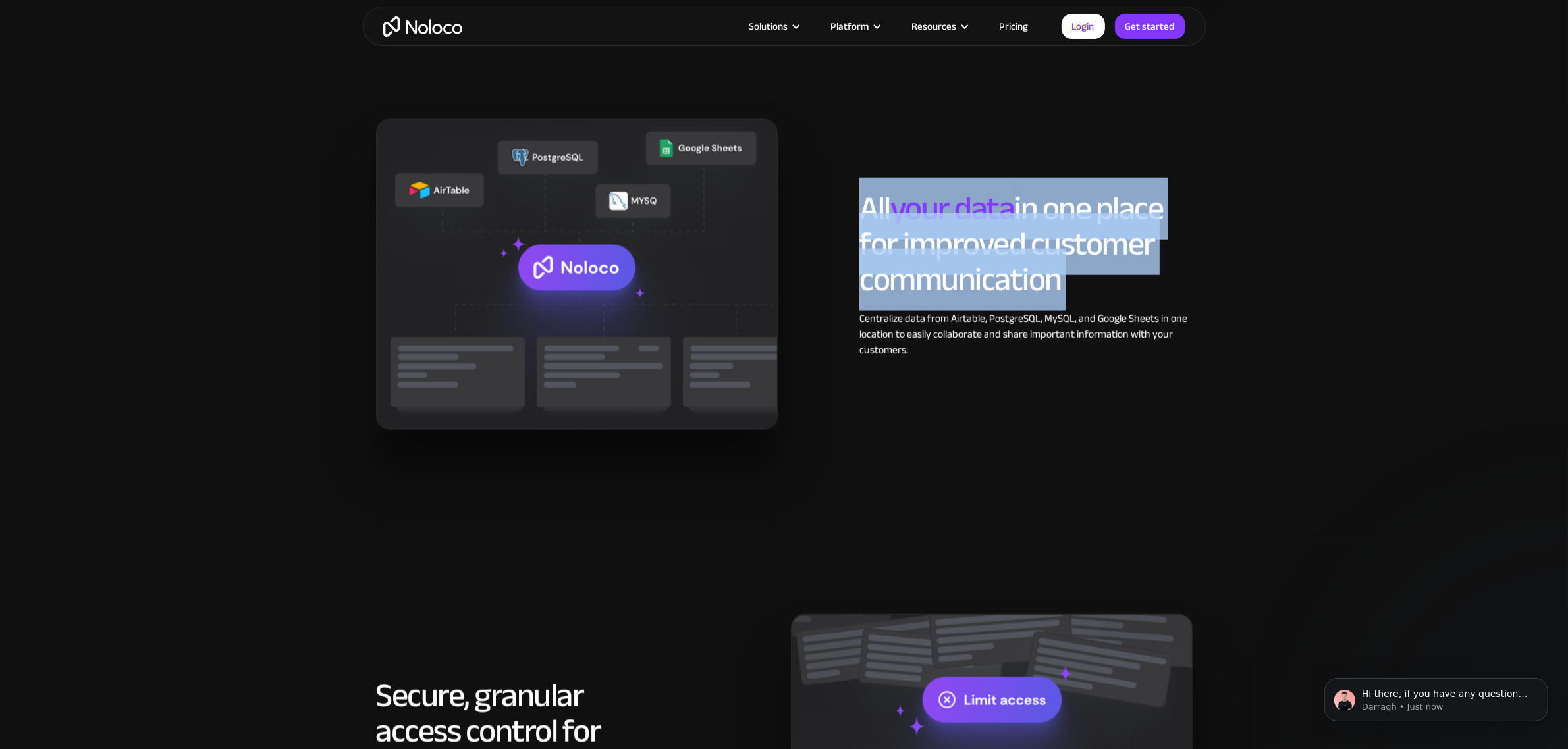
click at [990, 219] on h2 "All your data in one place for improved customer communication" at bounding box center [1025, 244] width 332 height 106
click at [989, 231] on h2 "All your data in one place for improved customer communication" at bounding box center [1025, 244] width 332 height 106
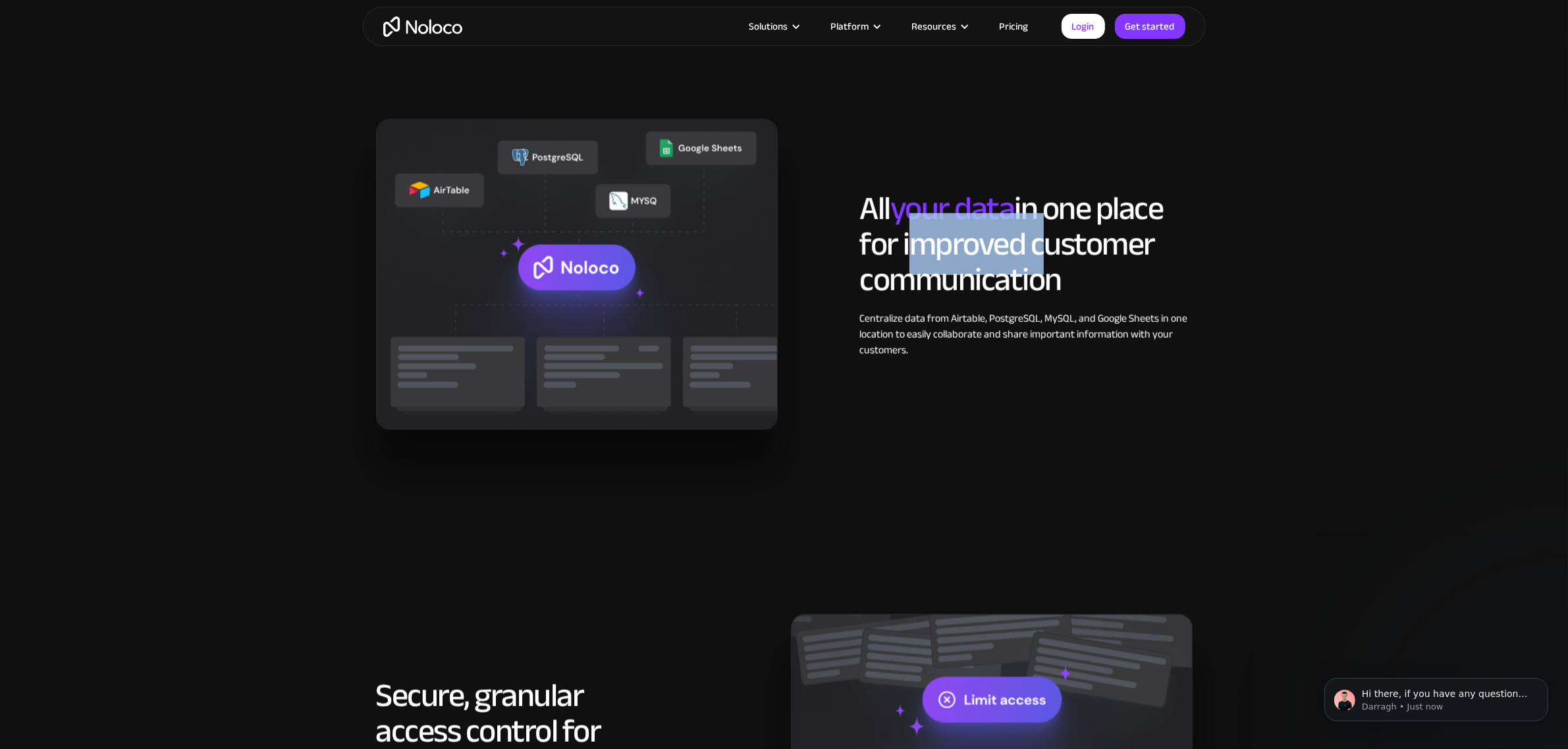
click at [989, 231] on h2 "All your data in one place for improved customer communication" at bounding box center [1025, 244] width 332 height 106
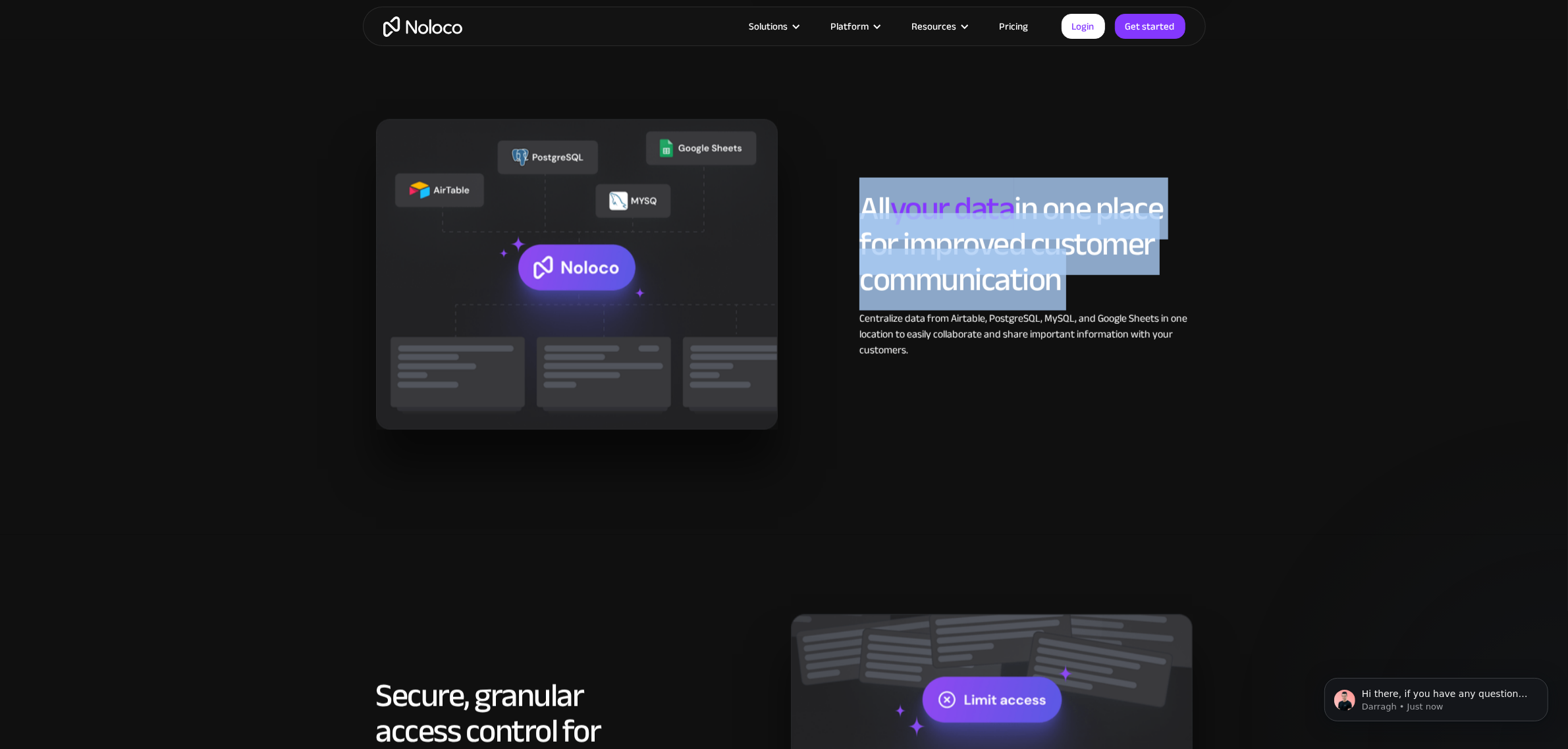
click at [989, 231] on h2 "All your data in one place for improved customer communication" at bounding box center [1025, 244] width 332 height 106
click at [992, 265] on h2 "All your data in one place for improved customer communication" at bounding box center [1025, 244] width 332 height 106
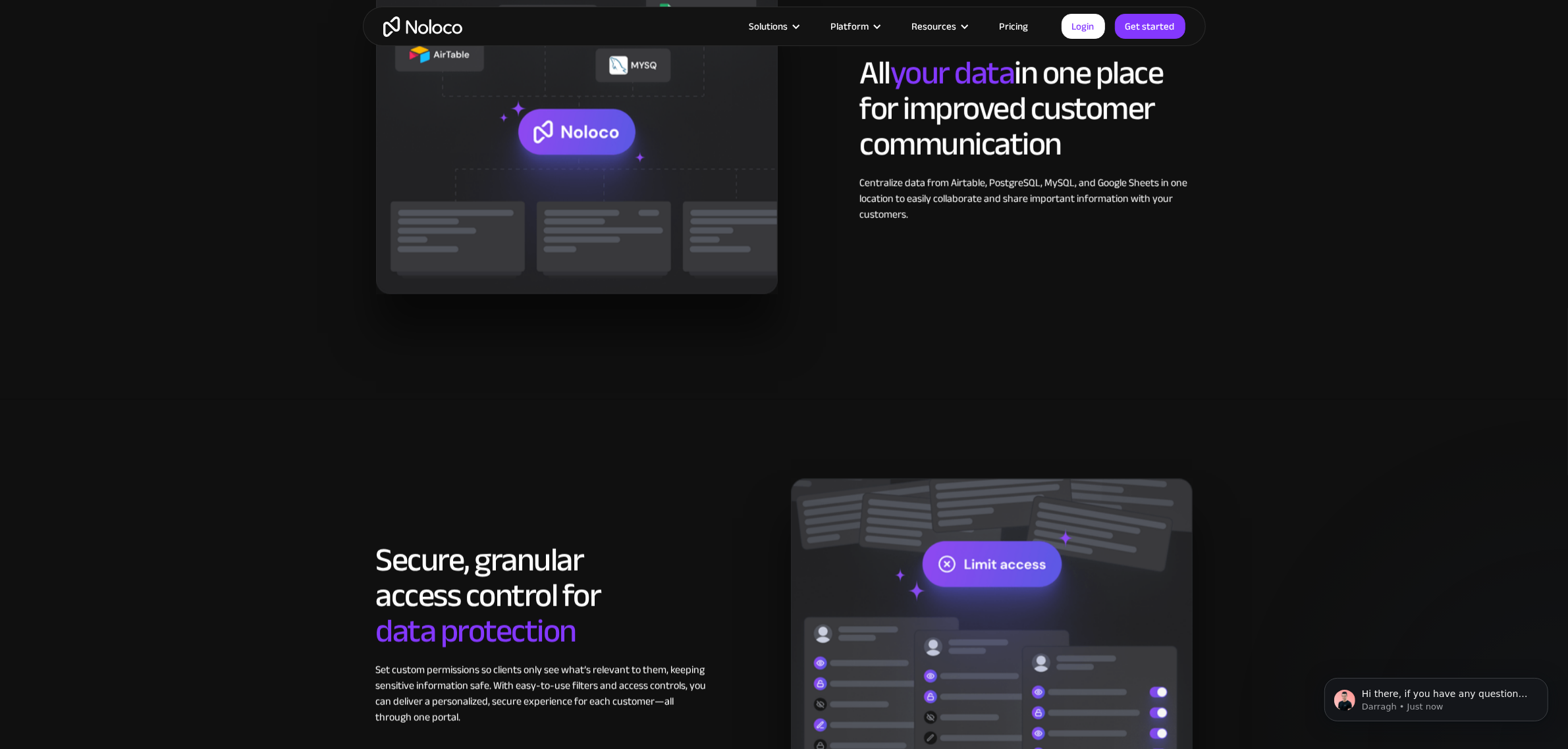
scroll to position [1728, 0]
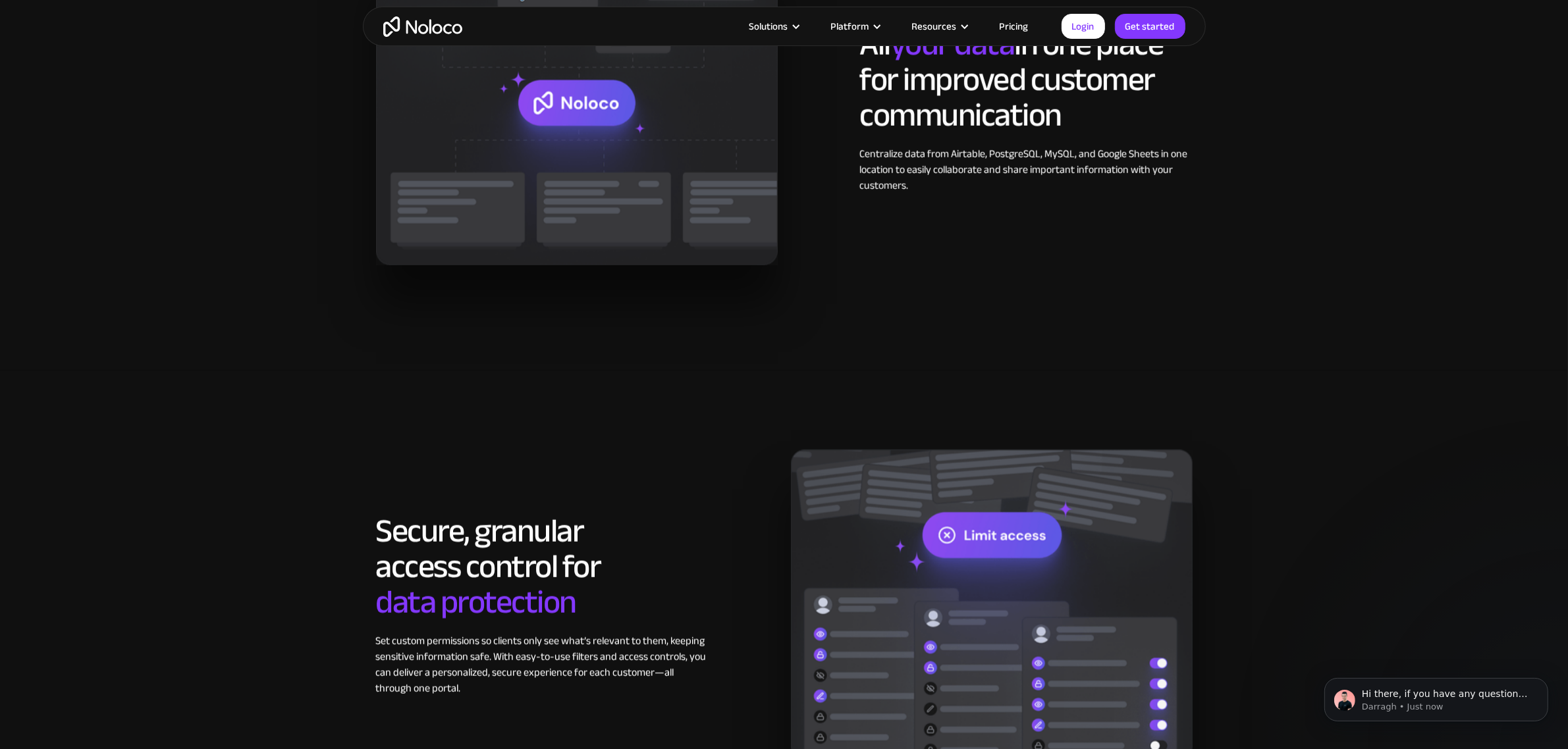
click at [961, 149] on div "Centralize data from Airtable, PostgreSQL, MySQL, and Google Sheets in one loca…" at bounding box center [1025, 169] width 332 height 47
click at [1019, 149] on div "Centralize data from Airtable, PostgreSQL, MySQL, and Google Sheets in one loca…" at bounding box center [1025, 169] width 332 height 47
click at [1090, 162] on div "Centralize data from Airtable, PostgreSQL, MySQL, and Google Sheets in one loca…" at bounding box center [1025, 169] width 332 height 47
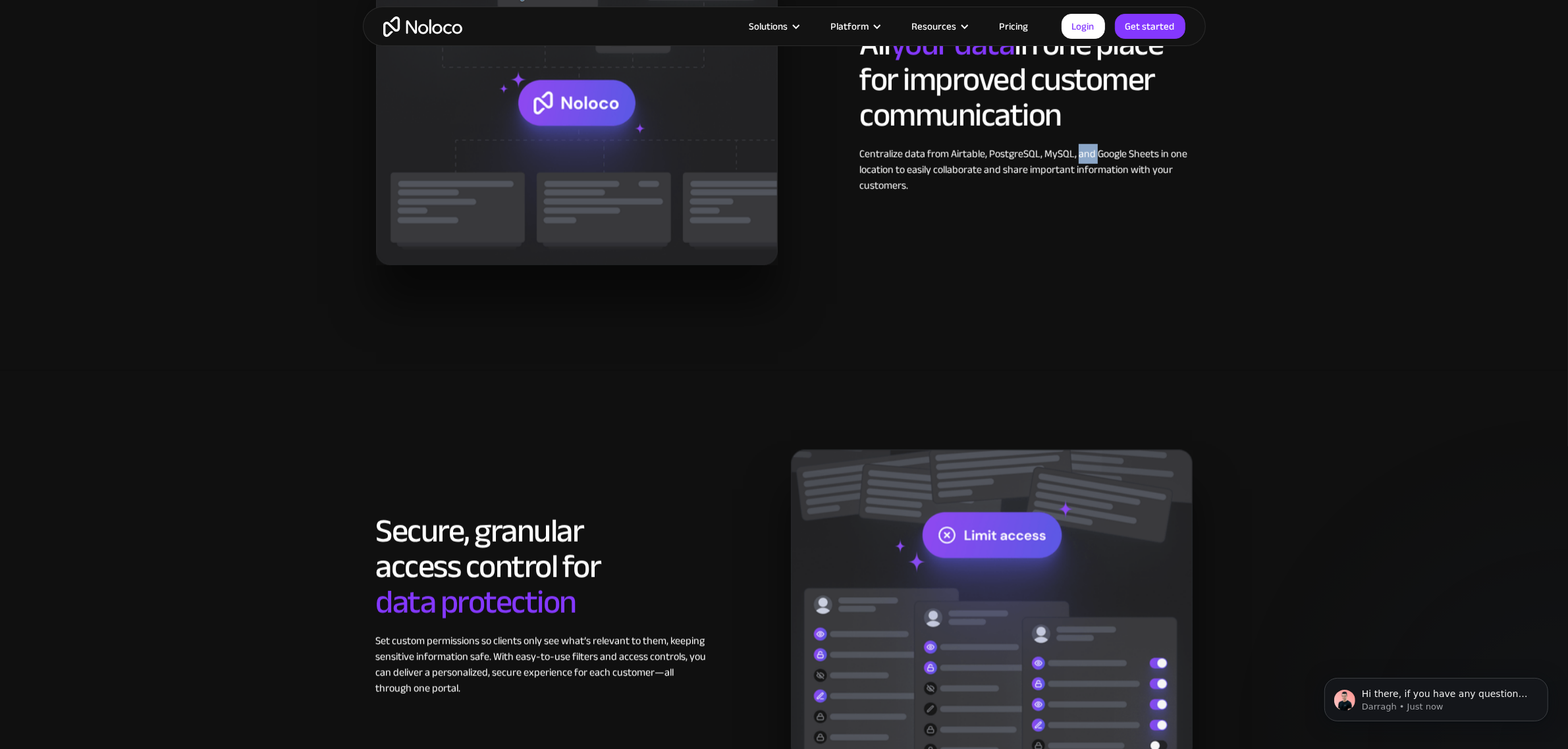
click at [1090, 162] on div "Centralize data from Airtable, PostgreSQL, MySQL, and Google Sheets in one loca…" at bounding box center [1025, 169] width 332 height 47
click at [1147, 162] on div "Centralize data from Airtable, PostgreSQL, MySQL, and Google Sheets in one loca…" at bounding box center [1025, 169] width 332 height 47
click at [1095, 172] on div "Centralize data from Airtable, PostgreSQL, MySQL, and Google Sheets in one loca…" at bounding box center [1025, 169] width 332 height 47
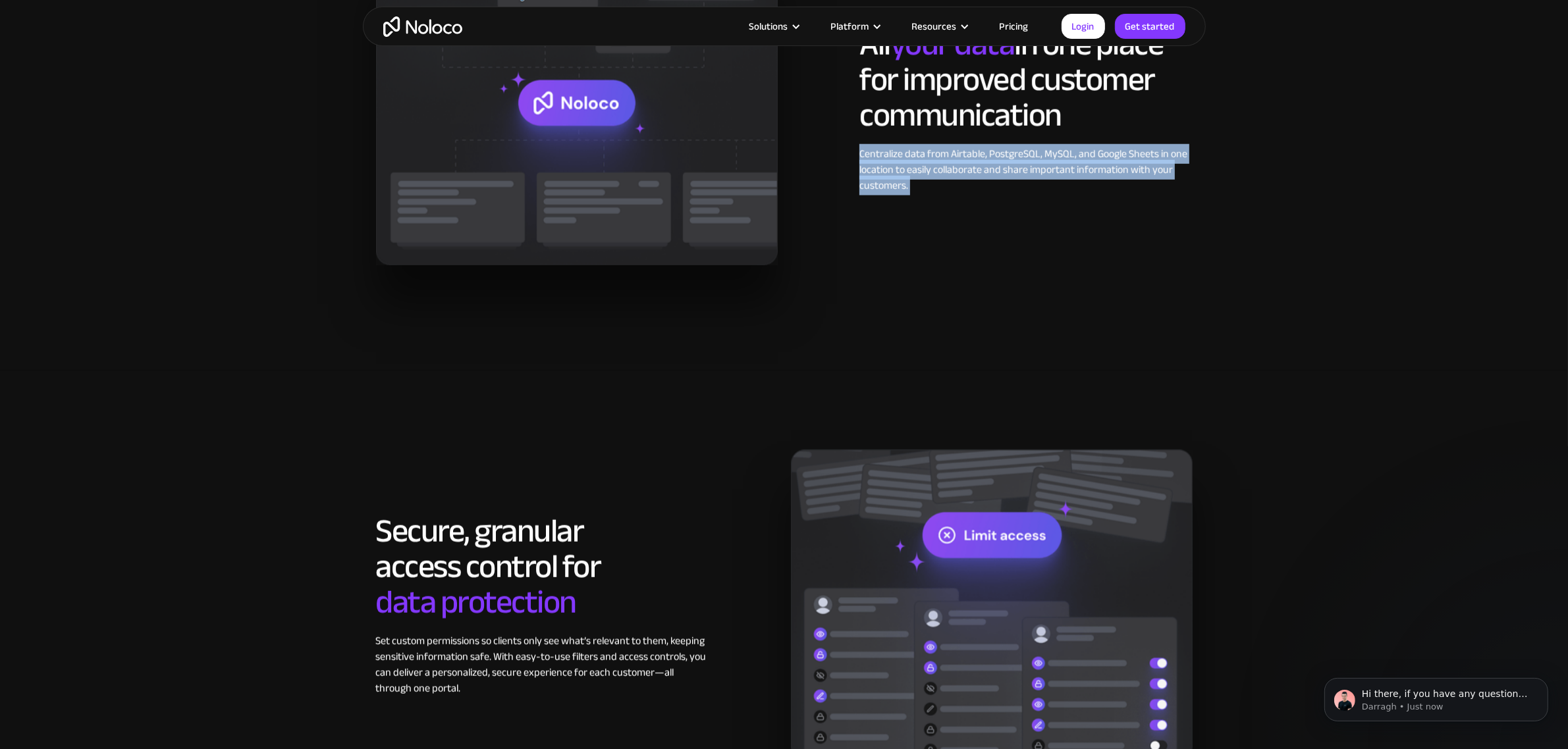
click at [1095, 172] on div "Centralize data from Airtable, PostgreSQL, MySQL, and Google Sheets in one loca…" at bounding box center [1025, 169] width 332 height 47
click at [1013, 178] on div "Centralize data from Airtable, PostgreSQL, MySQL, and Google Sheets in one loca…" at bounding box center [1025, 169] width 332 height 47
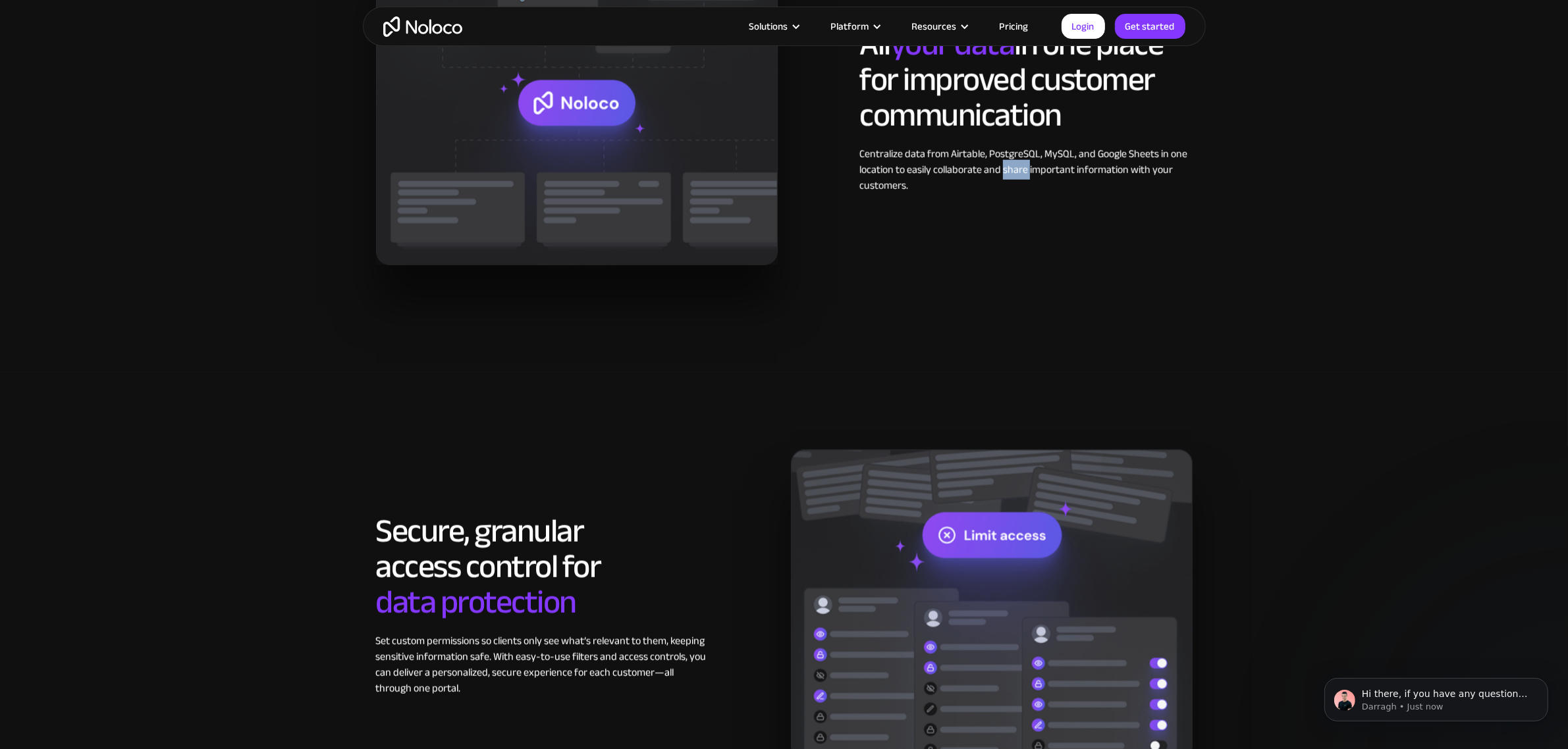
click at [1013, 178] on div "Centralize data from Airtable, PostgreSQL, MySQL, and Google Sheets in one loca…" at bounding box center [1025, 169] width 332 height 47
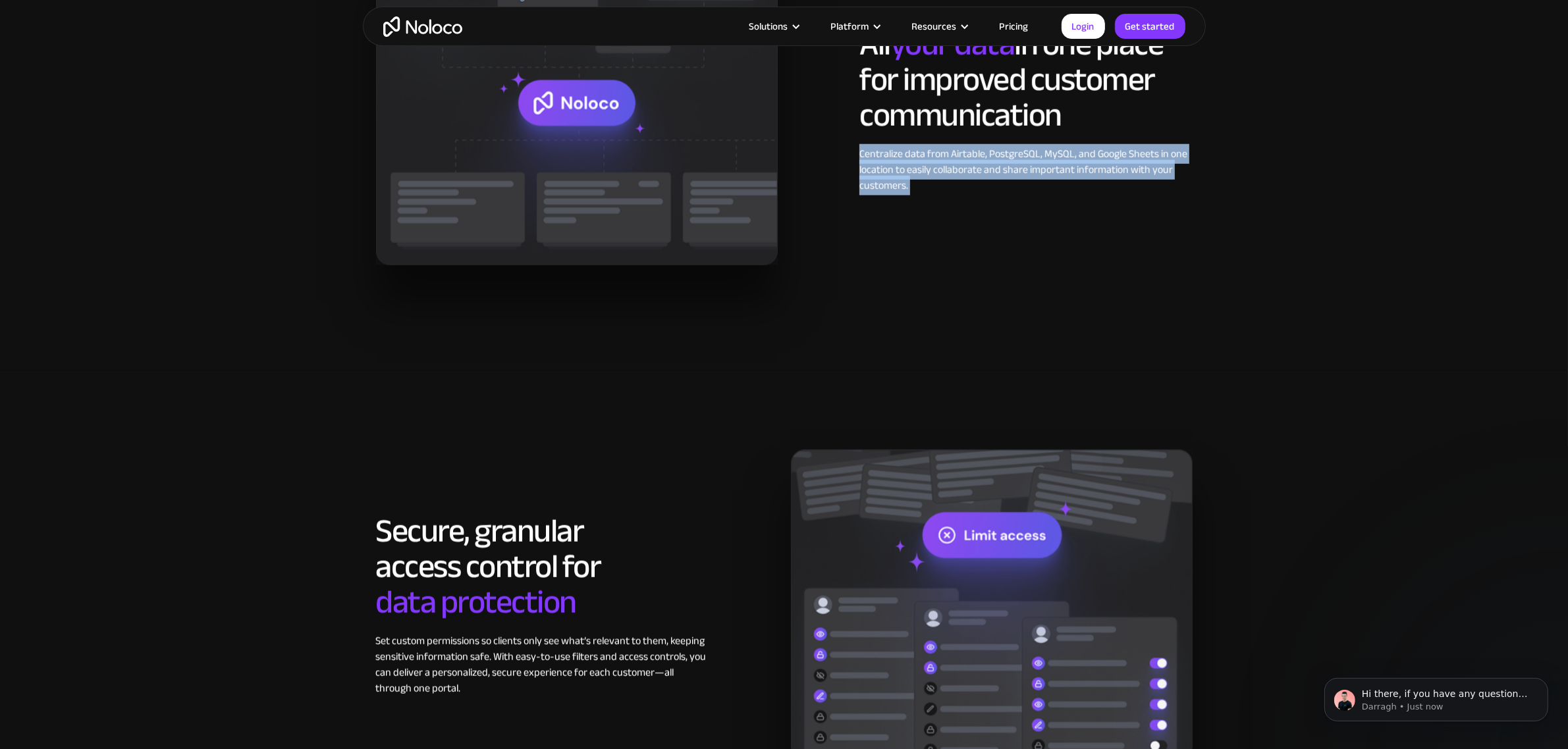
click at [1013, 178] on div "Centralize data from Airtable, PostgreSQL, MySQL, and Google Sheets in one loca…" at bounding box center [1025, 169] width 332 height 47
click at [995, 185] on div "Centralize data from Airtable, PostgreSQL, MySQL, and Google Sheets in one loca…" at bounding box center [1025, 169] width 332 height 47
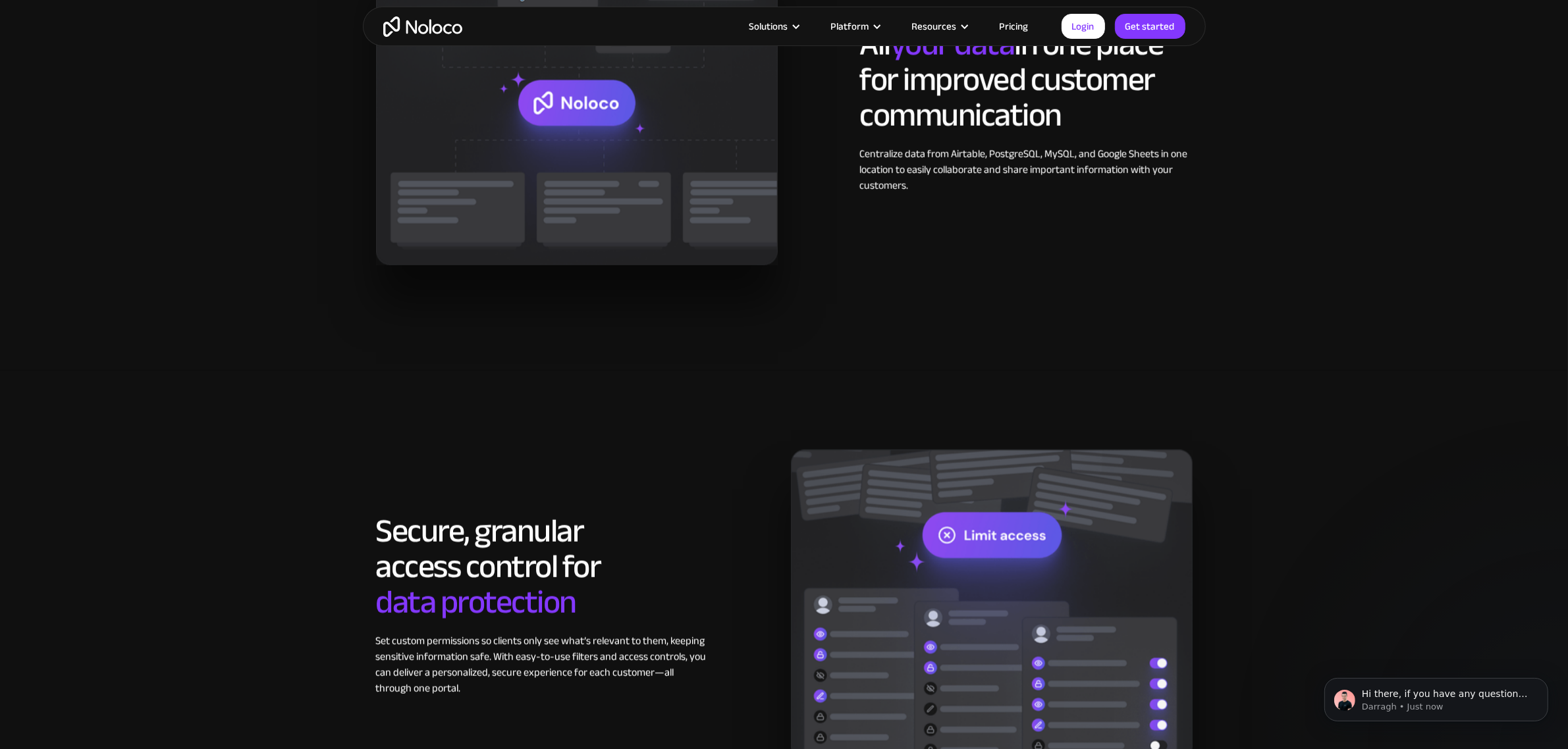
click at [995, 185] on div "Centralize data from Airtable, PostgreSQL, MySQL, and Google Sheets in one loca…" at bounding box center [1025, 169] width 332 height 47
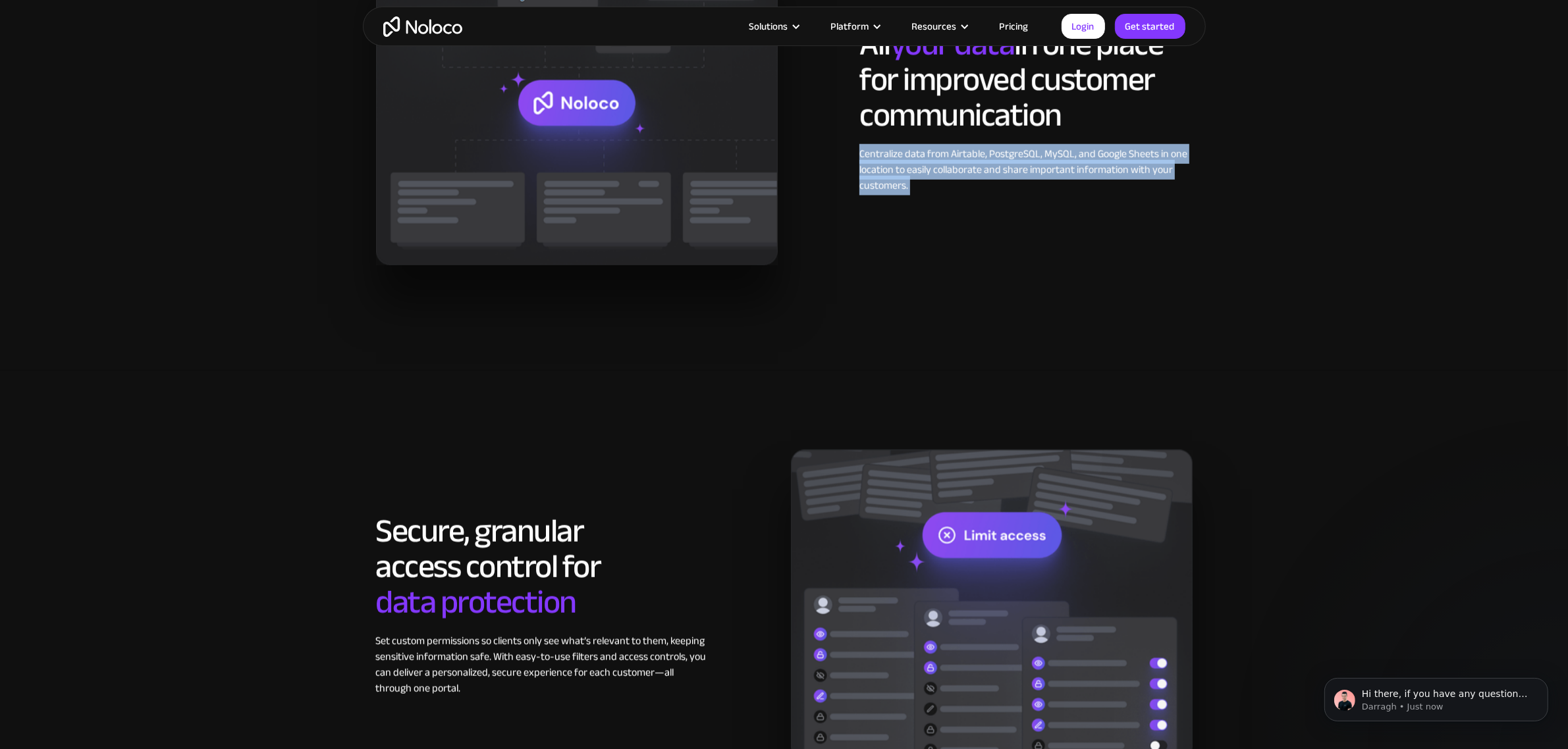
click at [995, 185] on div "Centralize data from Airtable, PostgreSQL, MySQL, and Google Sheets in one loca…" at bounding box center [1025, 169] width 332 height 47
click at [1035, 183] on div "Centralize data from Airtable, PostgreSQL, MySQL, and Google Sheets in one loca…" at bounding box center [1025, 169] width 332 height 47
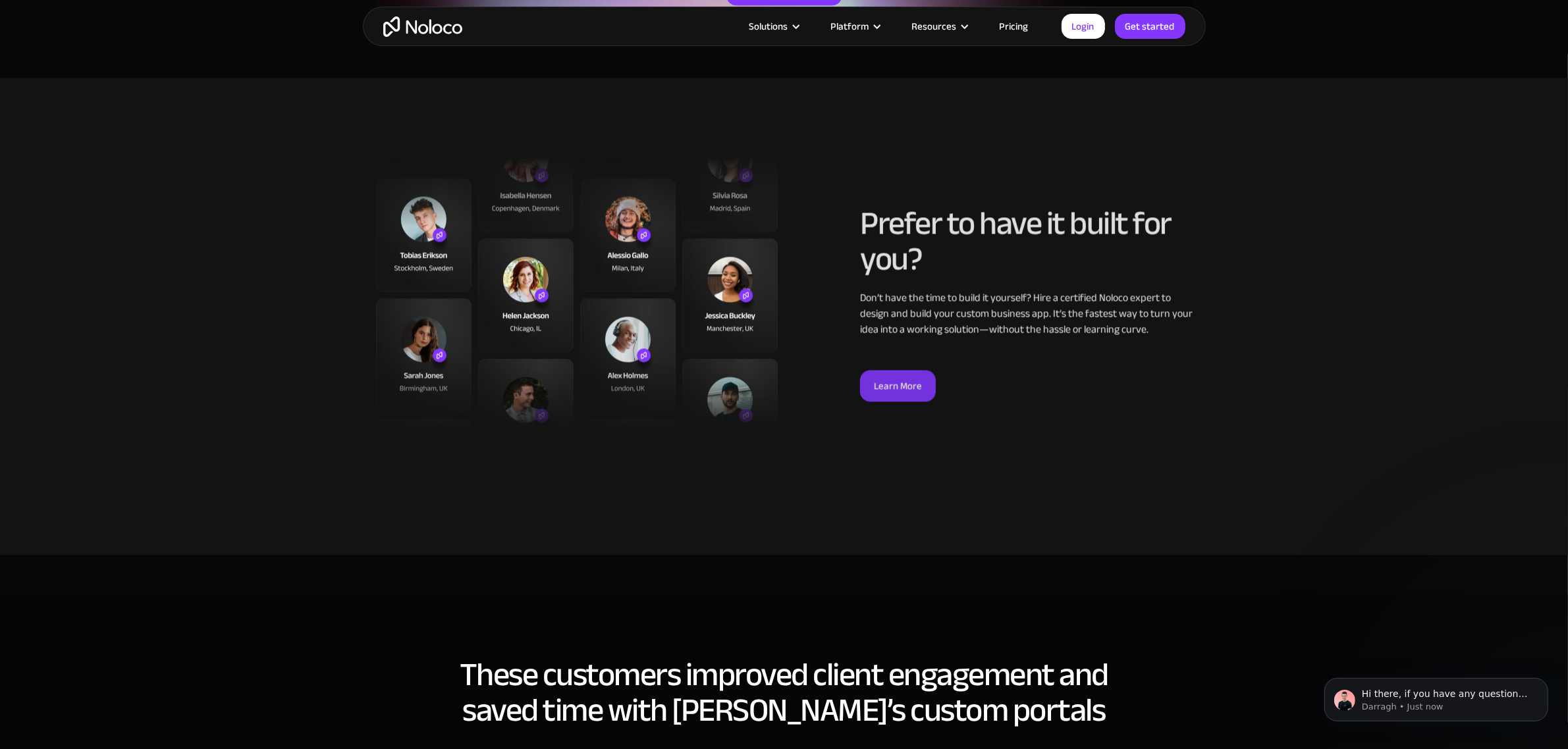
scroll to position [2880, 0]
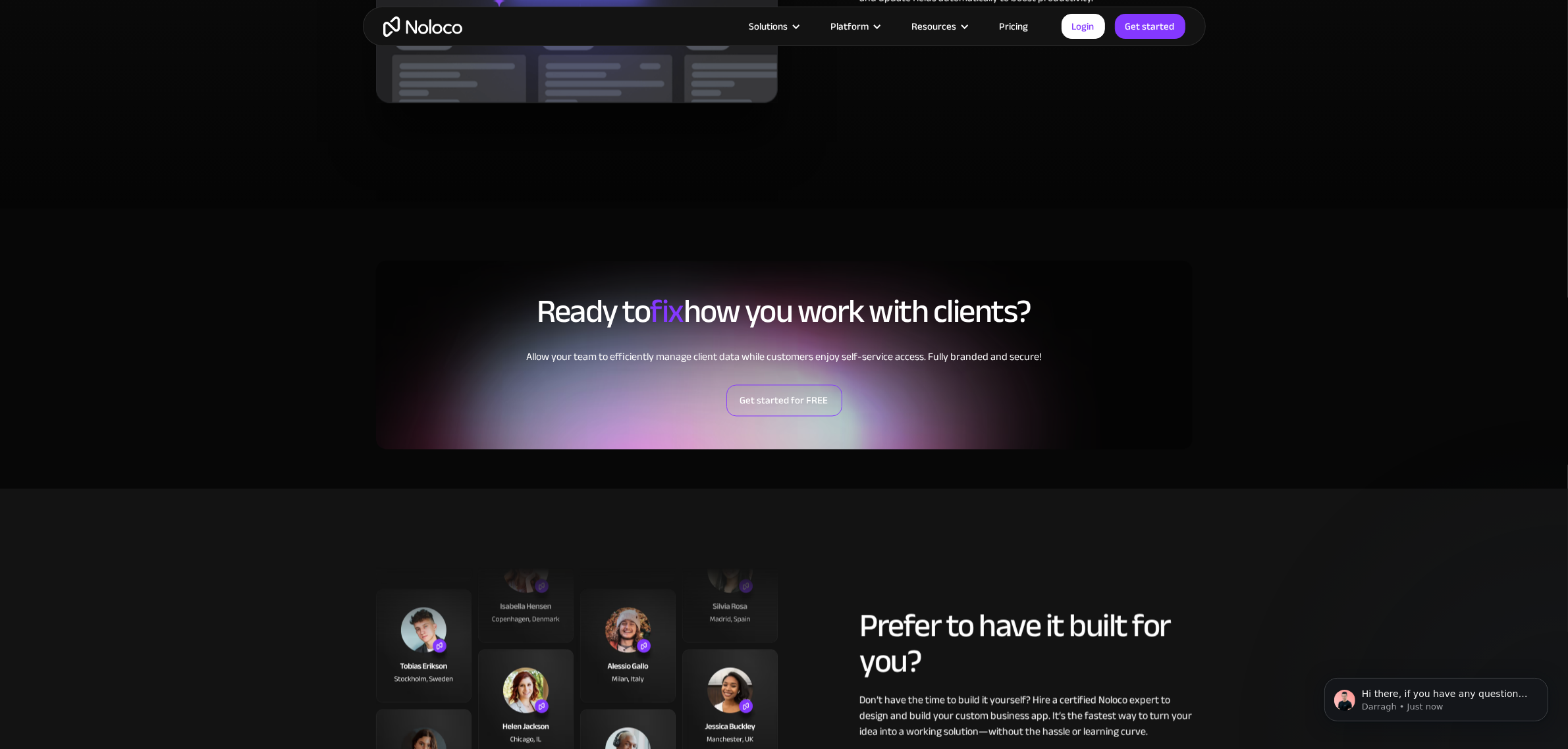
click at [779, 400] on link "Get started for FREE" at bounding box center [784, 401] width 116 height 32
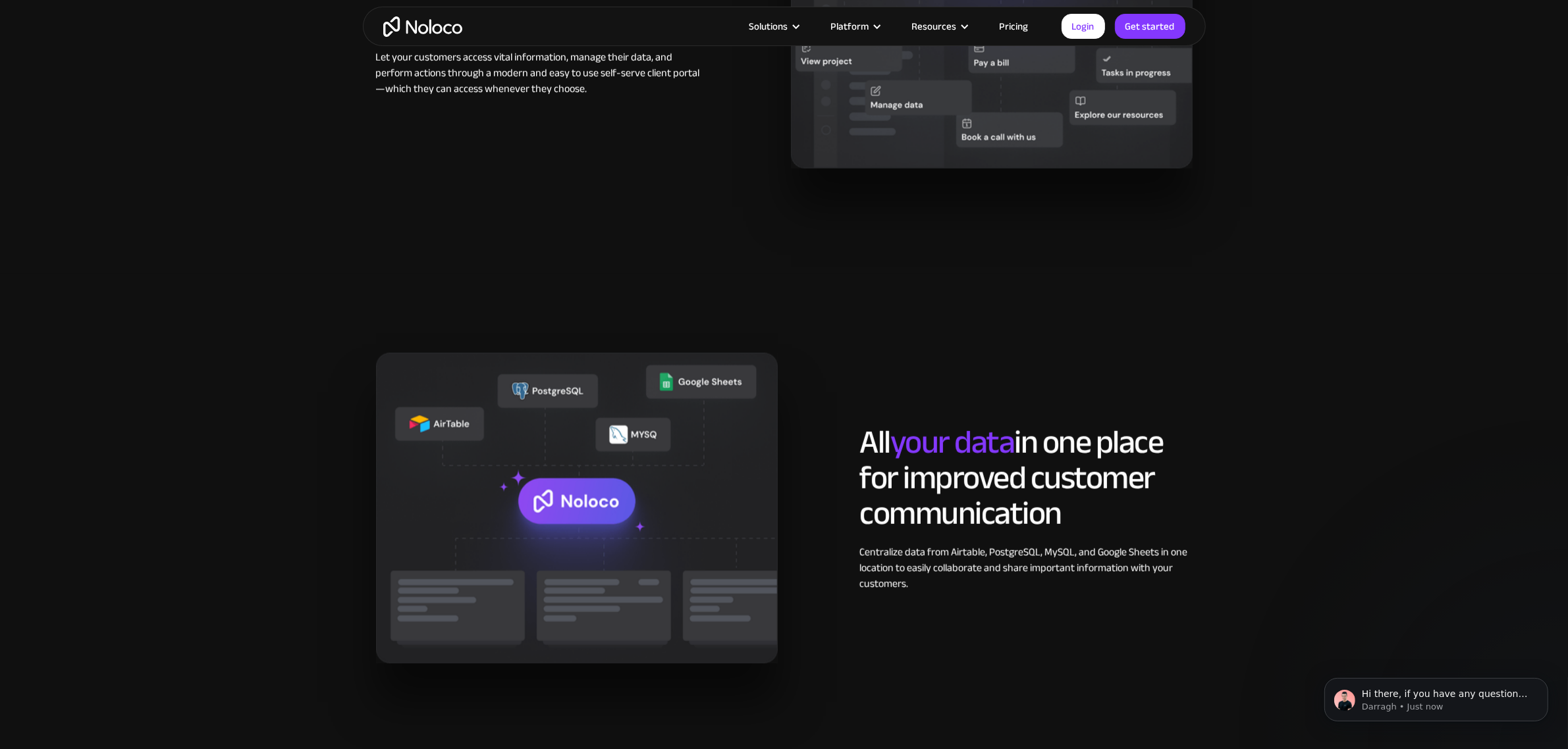
scroll to position [1152, 0]
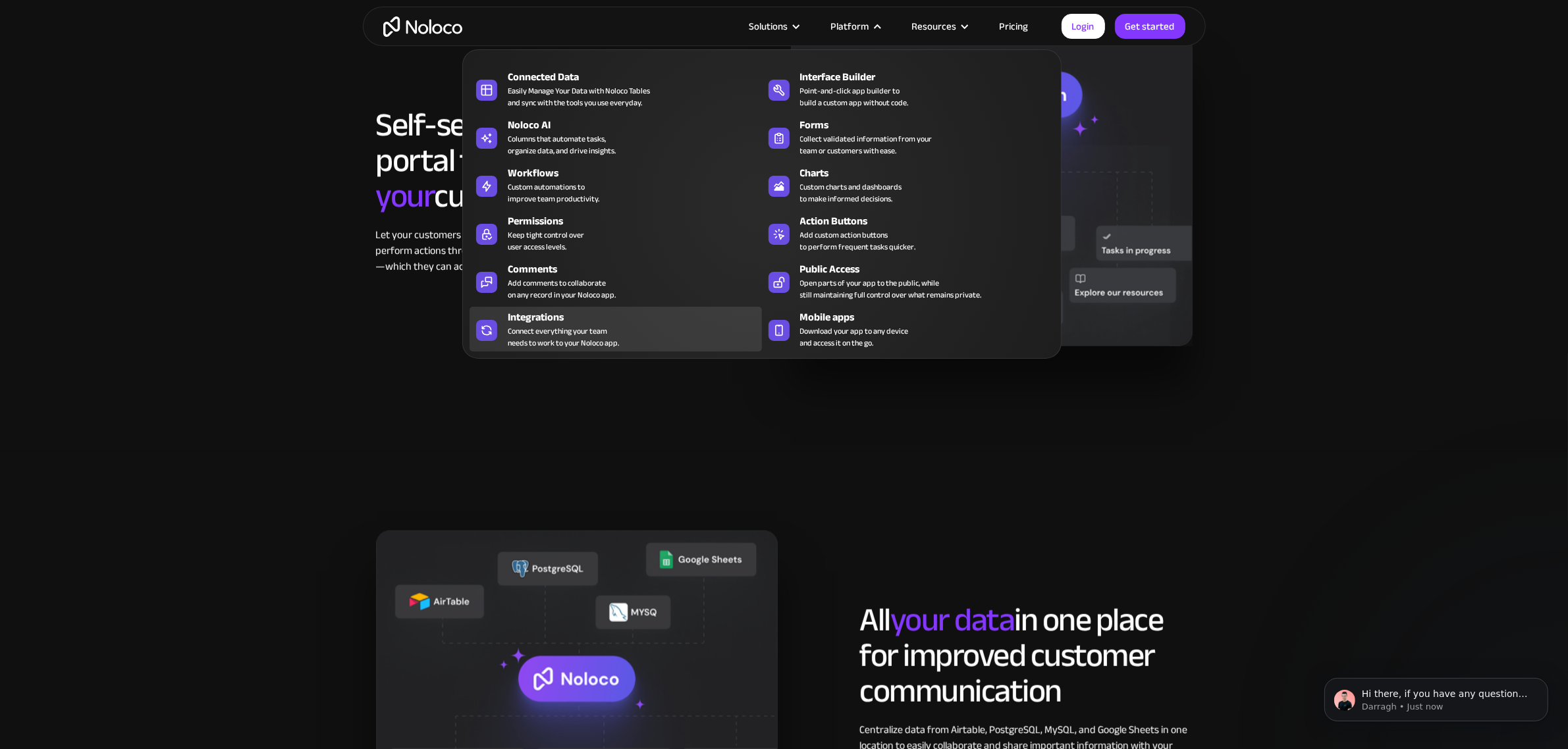
click at [636, 328] on div "Integrations Connect everything your team needs to work to your Noloco app." at bounding box center [631, 329] width 248 height 39
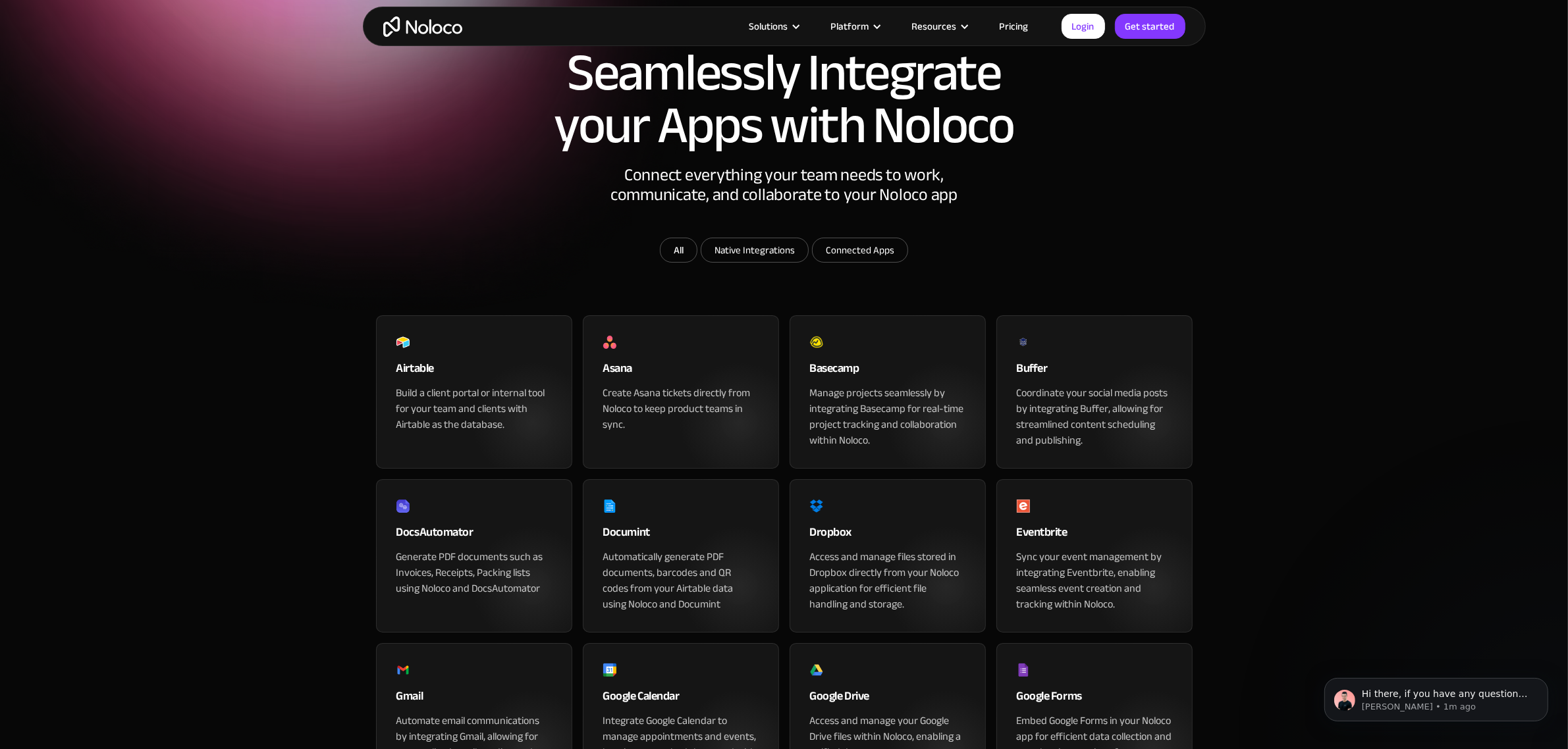
scroll to position [83, 0]
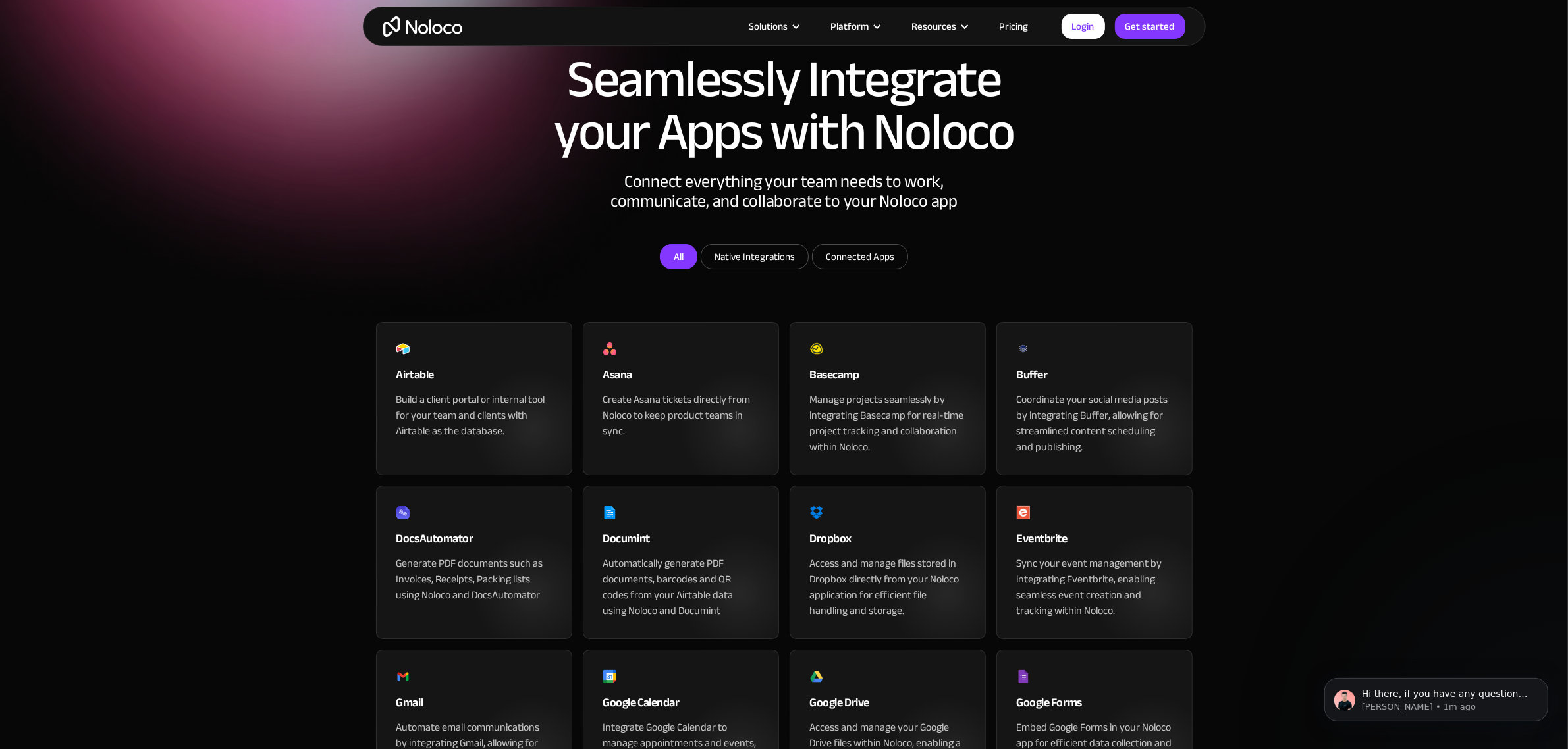
click at [683, 269] on link "All" at bounding box center [678, 256] width 37 height 25
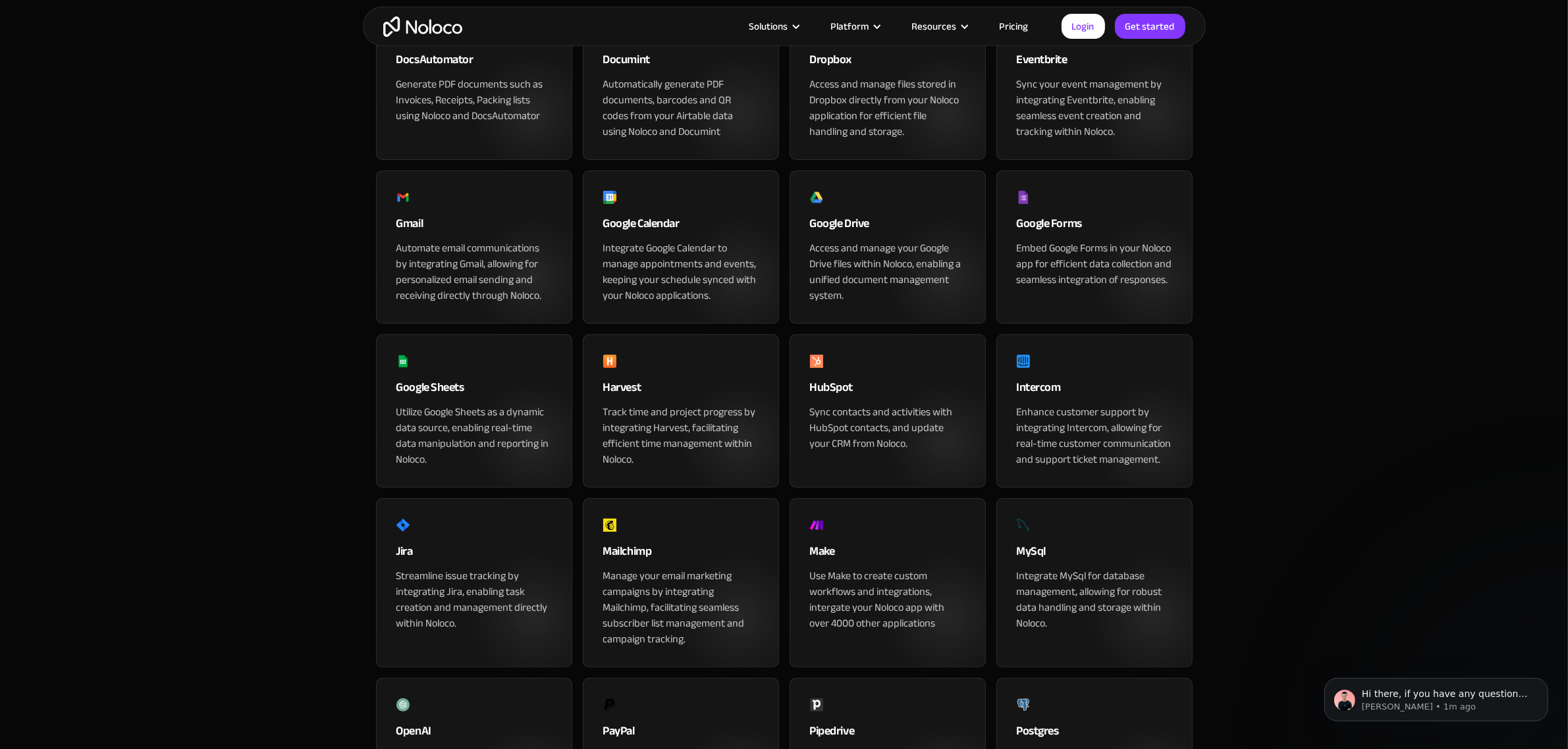
scroll to position [0, 0]
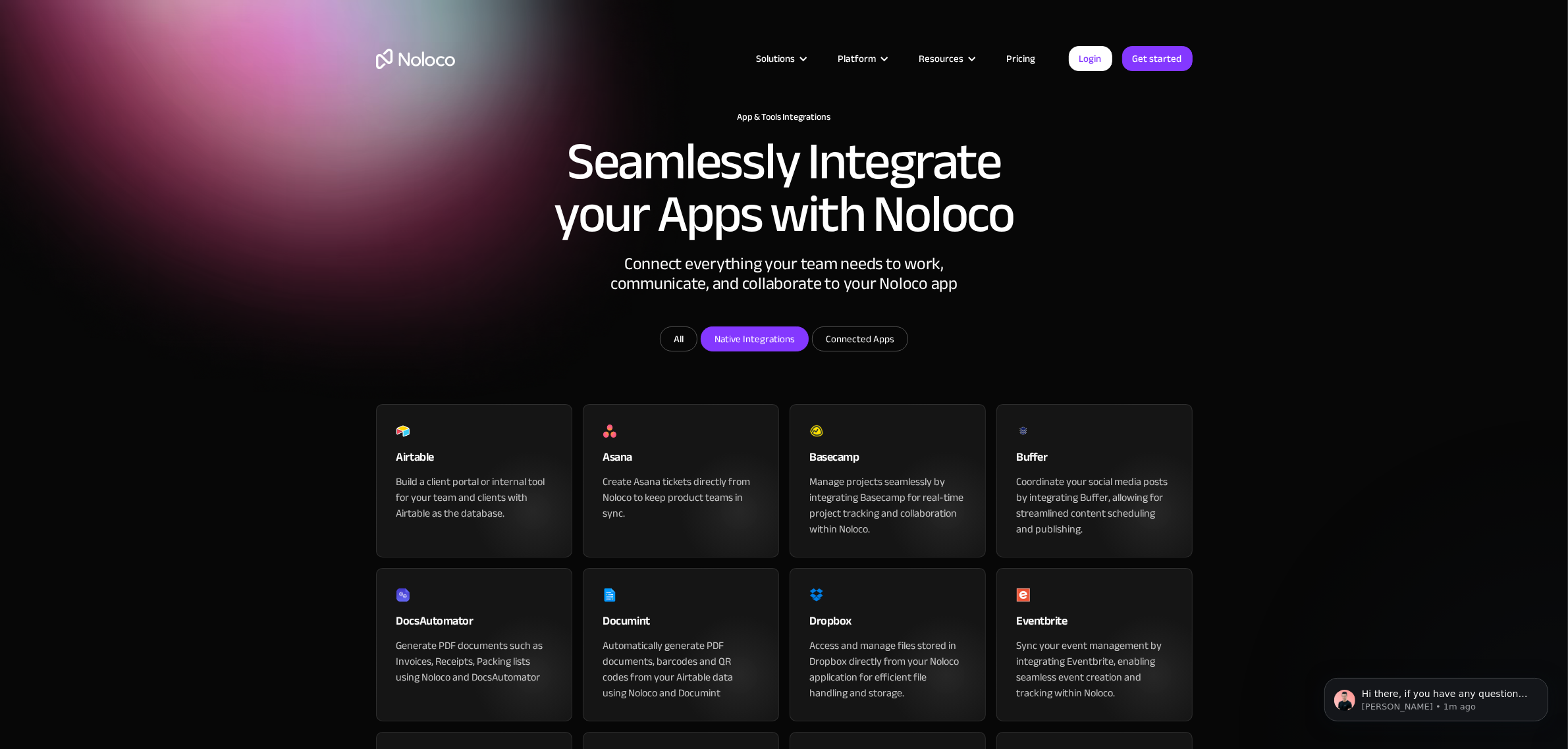
click at [768, 351] on input "Native Integrations" at bounding box center [754, 339] width 107 height 24
checkbox input "true"
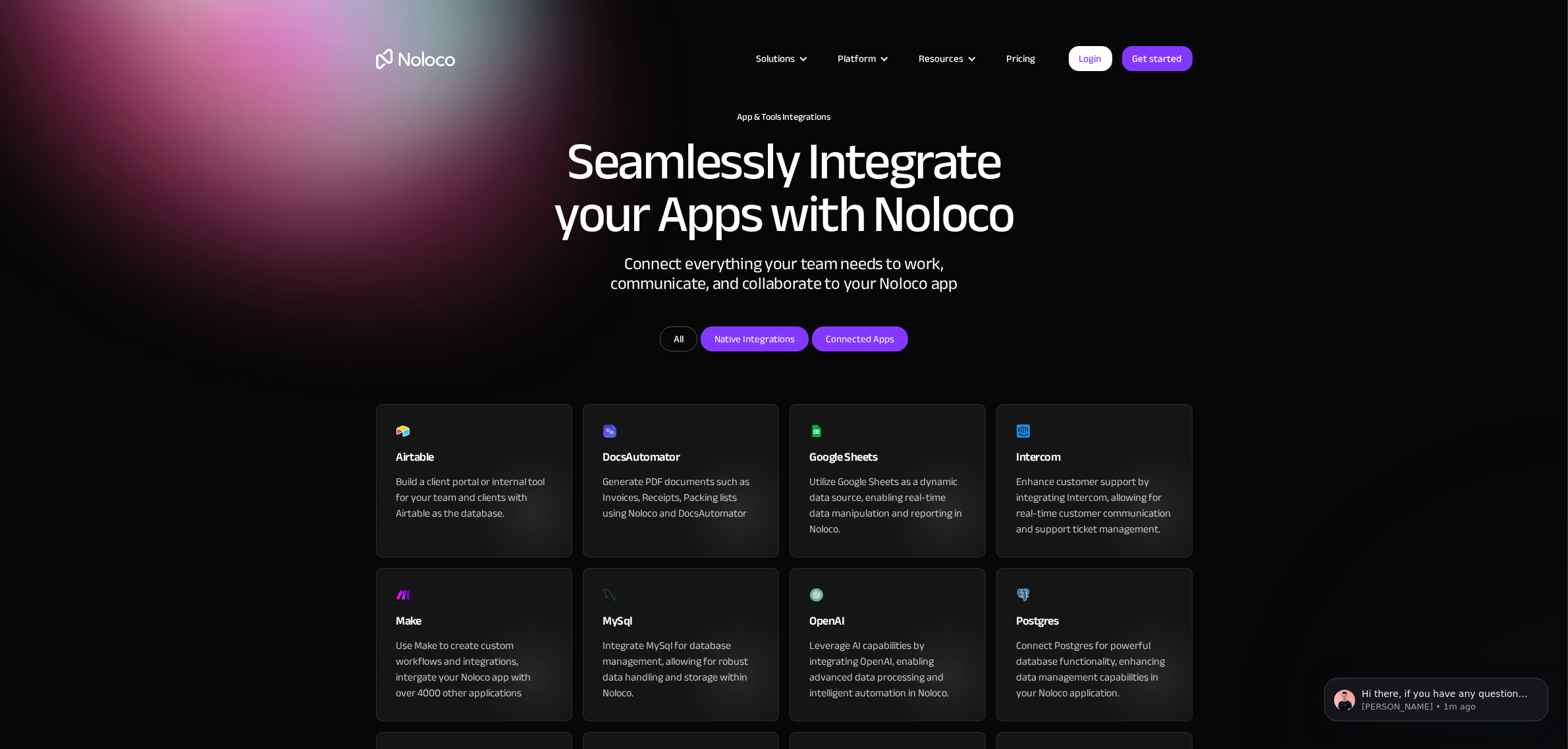
click at [808, 351] on input "Connected Apps" at bounding box center [754, 339] width 107 height 24
checkbox input "true"
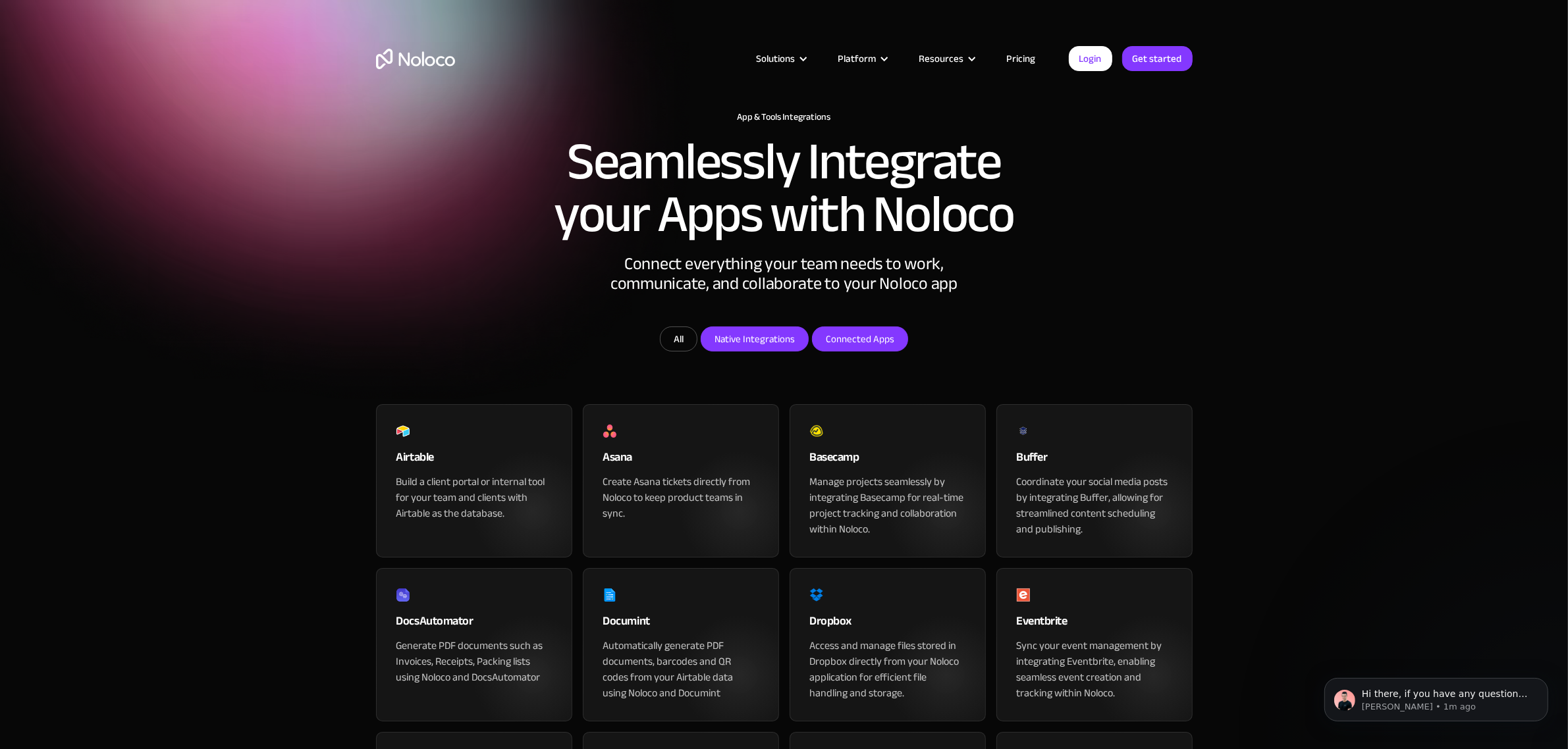
click at [766, 351] on input "Native Integrations" at bounding box center [754, 339] width 107 height 24
checkbox input "false"
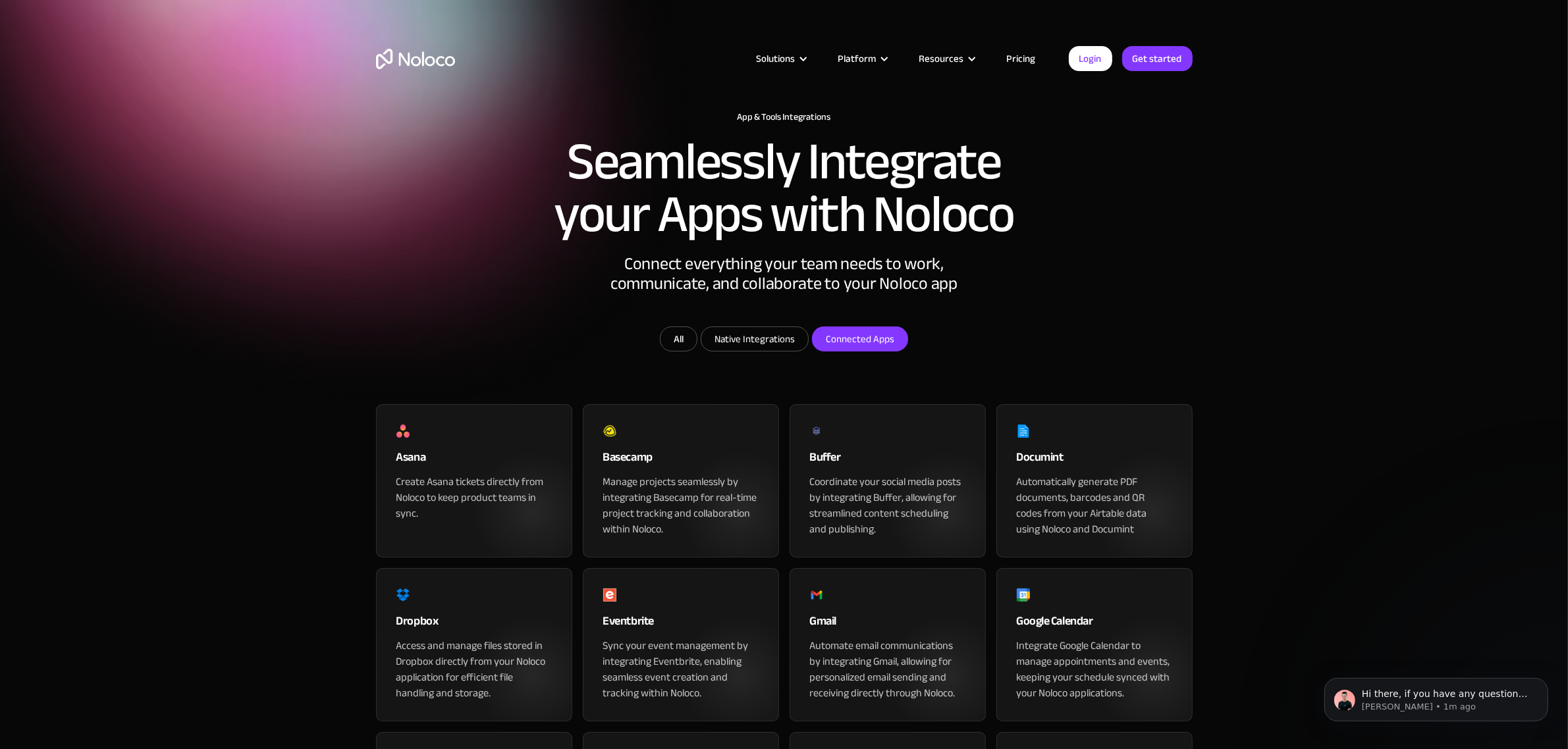
drag, startPoint x: 652, startPoint y: 387, endPoint x: 659, endPoint y: 392, distance: 8.6
click at [653, 355] on form "All Native Integrations Connected Apps" at bounding box center [784, 341] width 527 height 28
click at [690, 352] on link "All" at bounding box center [678, 339] width 37 height 25
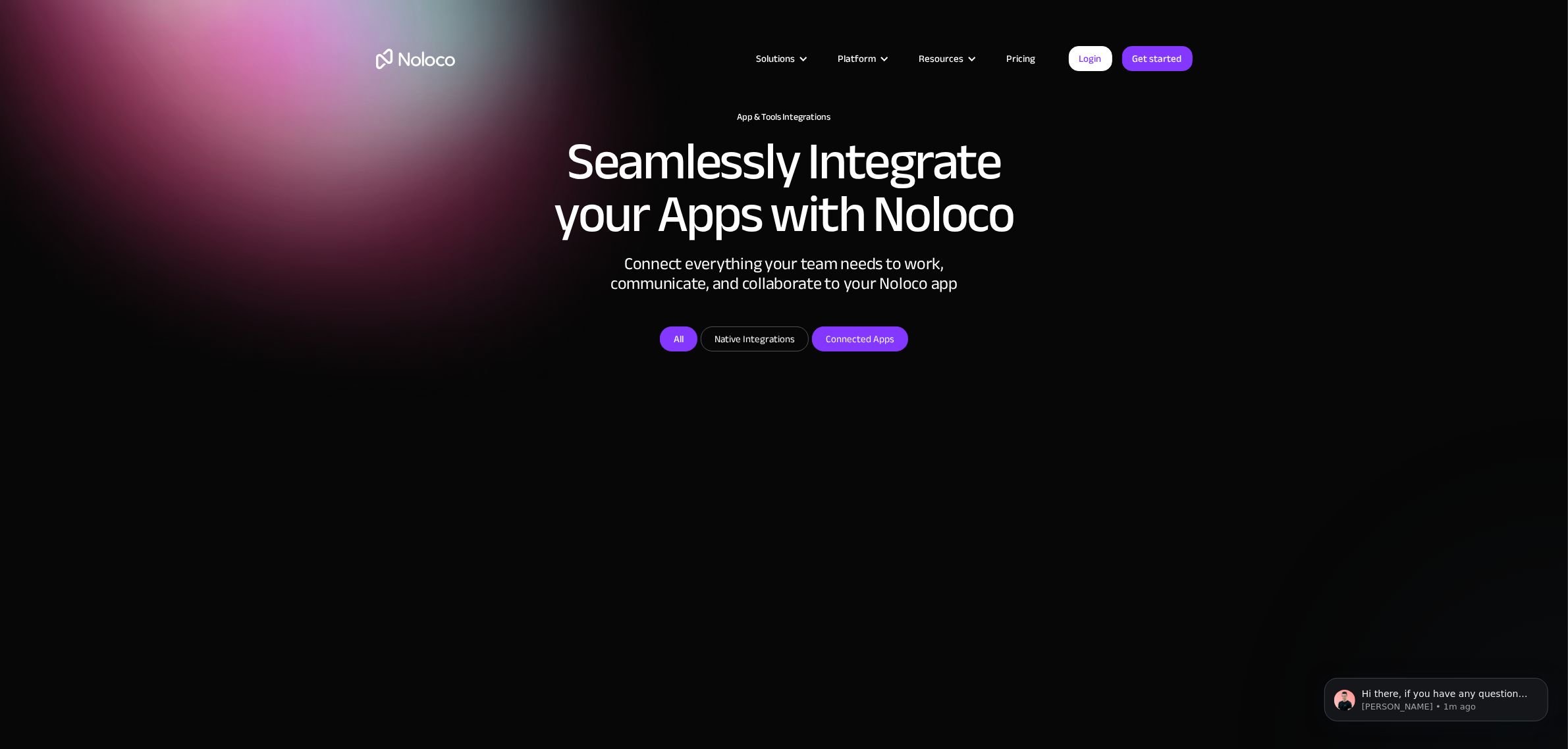
checkbox input "false"
